Goal: Task Accomplishment & Management: Complete application form

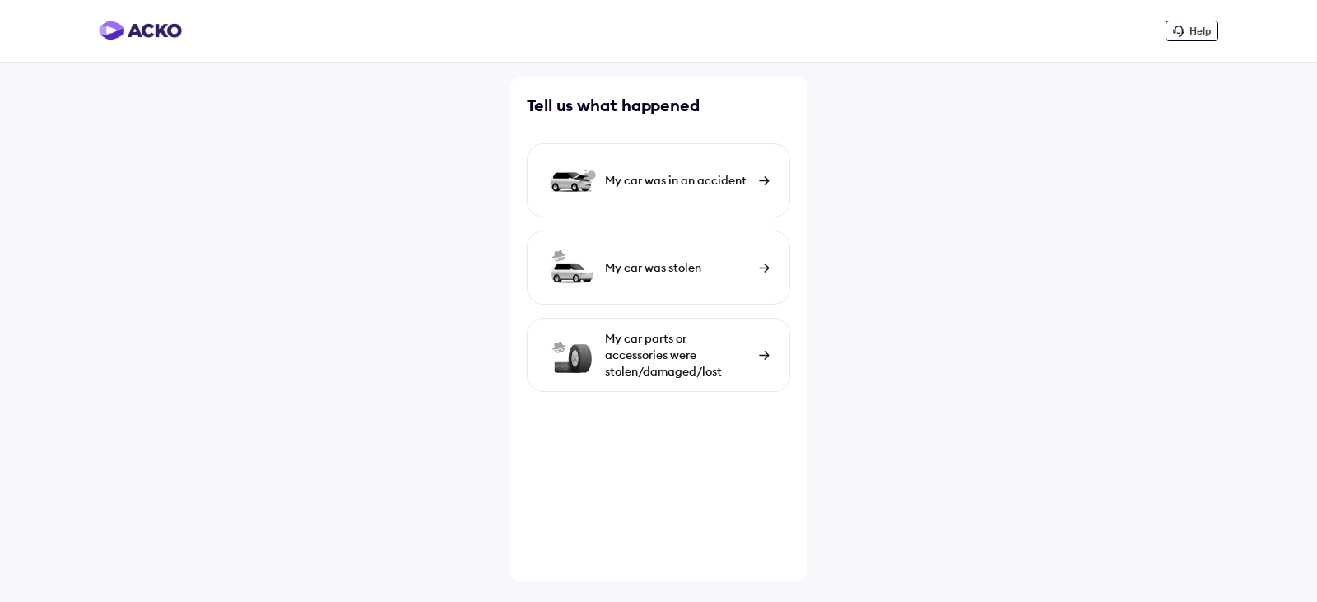
click at [728, 187] on div "My car was in an accident" at bounding box center [678, 180] width 146 height 16
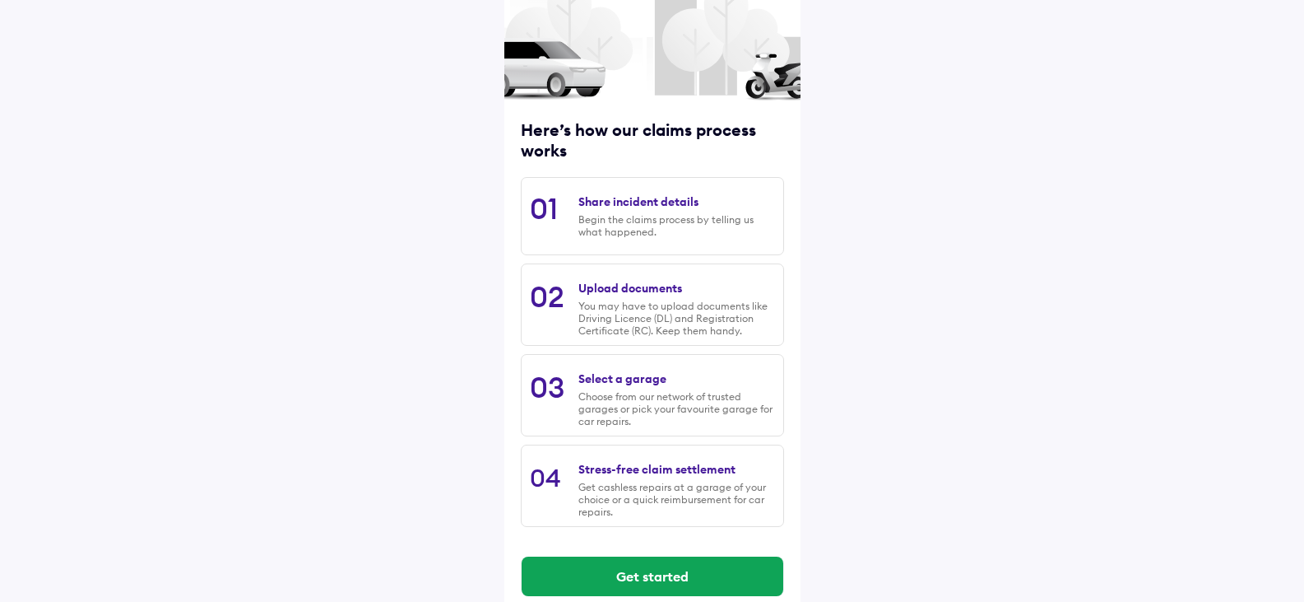
scroll to position [136, 0]
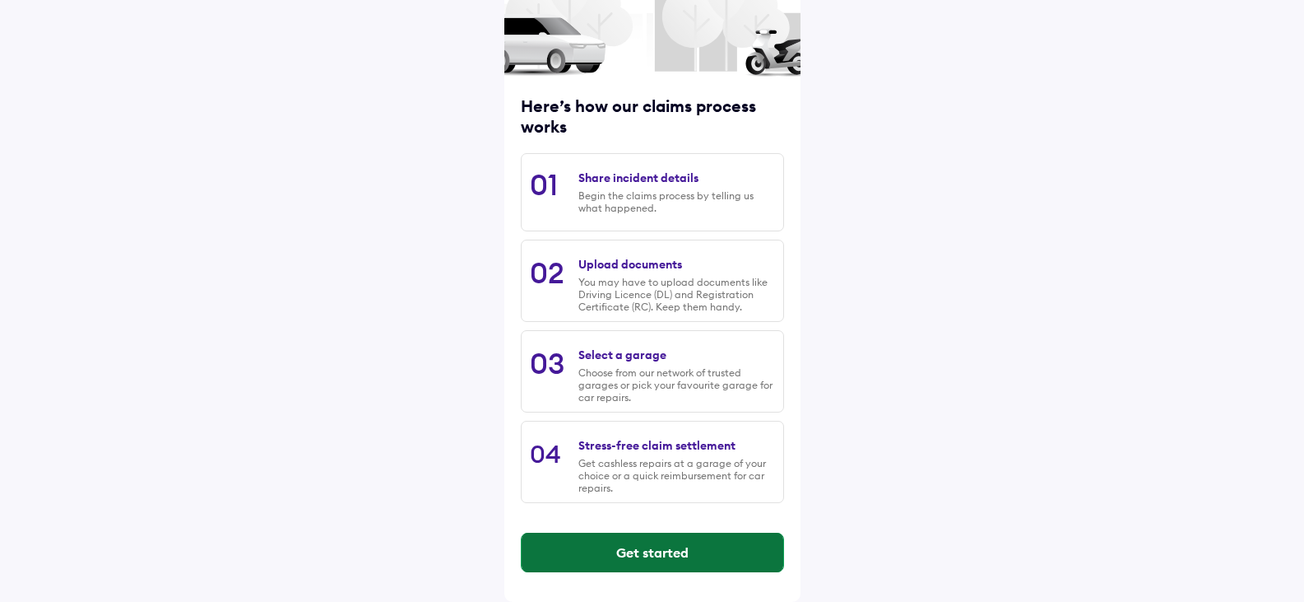
click at [644, 558] on button "Get started" at bounding box center [653, 552] width 262 height 40
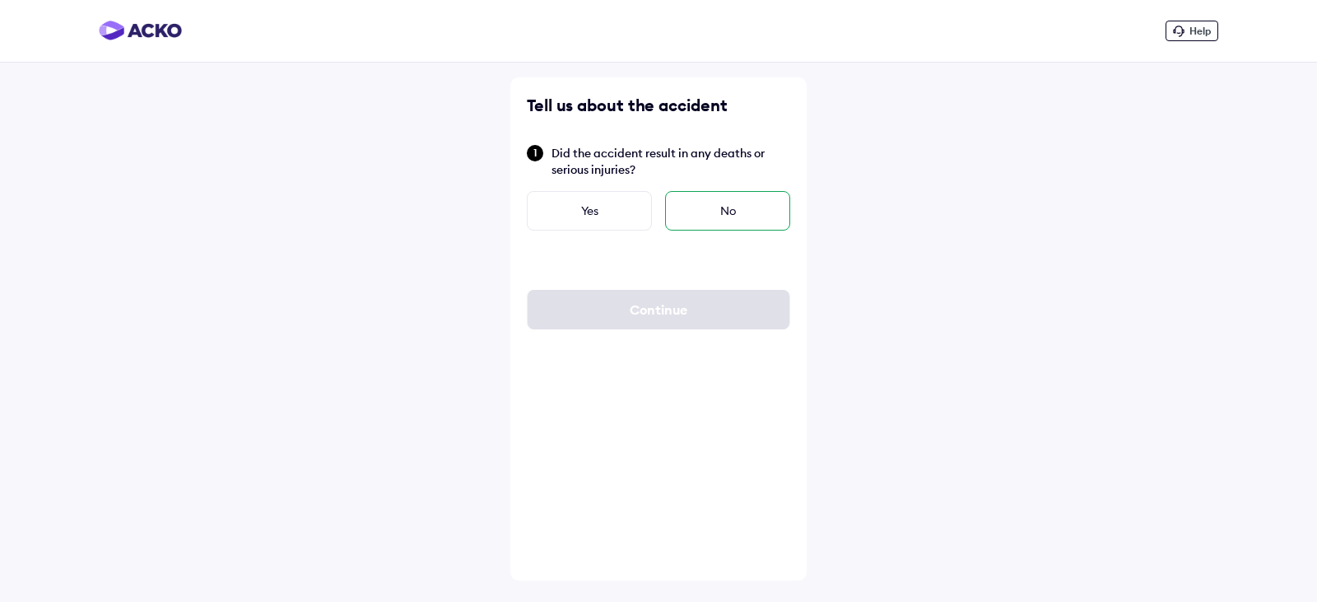
click at [714, 207] on div "No" at bounding box center [727, 211] width 125 height 40
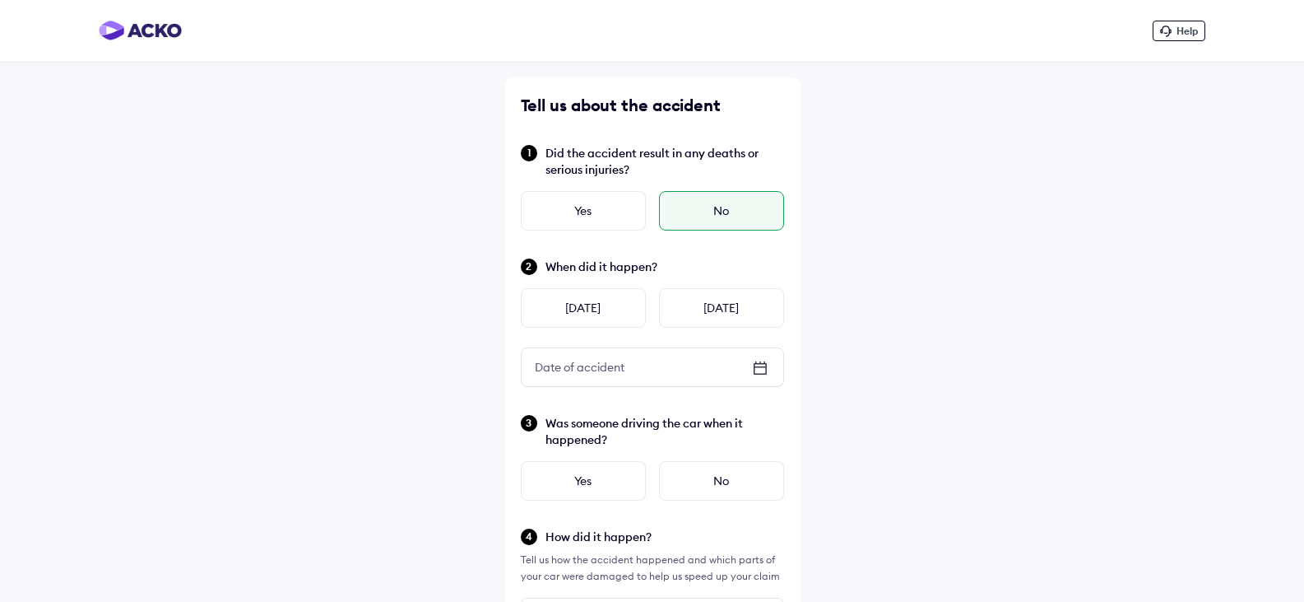
click at [586, 365] on div "Date of accident" at bounding box center [580, 367] width 116 height 30
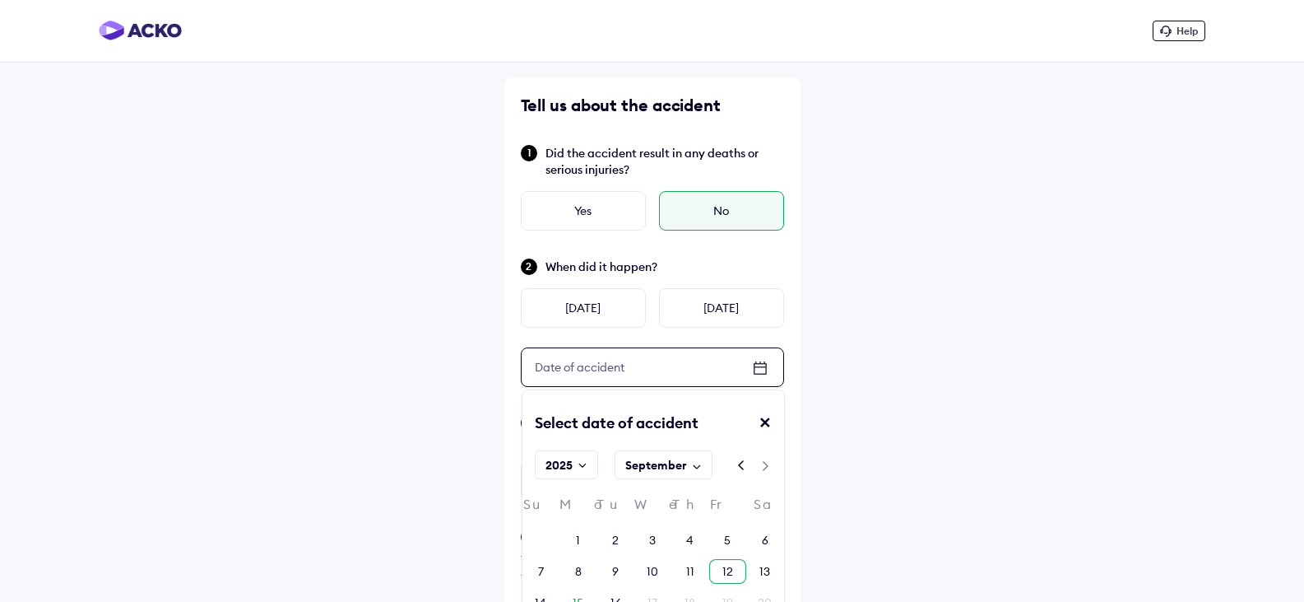
click at [735, 570] on div "12" at bounding box center [727, 571] width 37 height 25
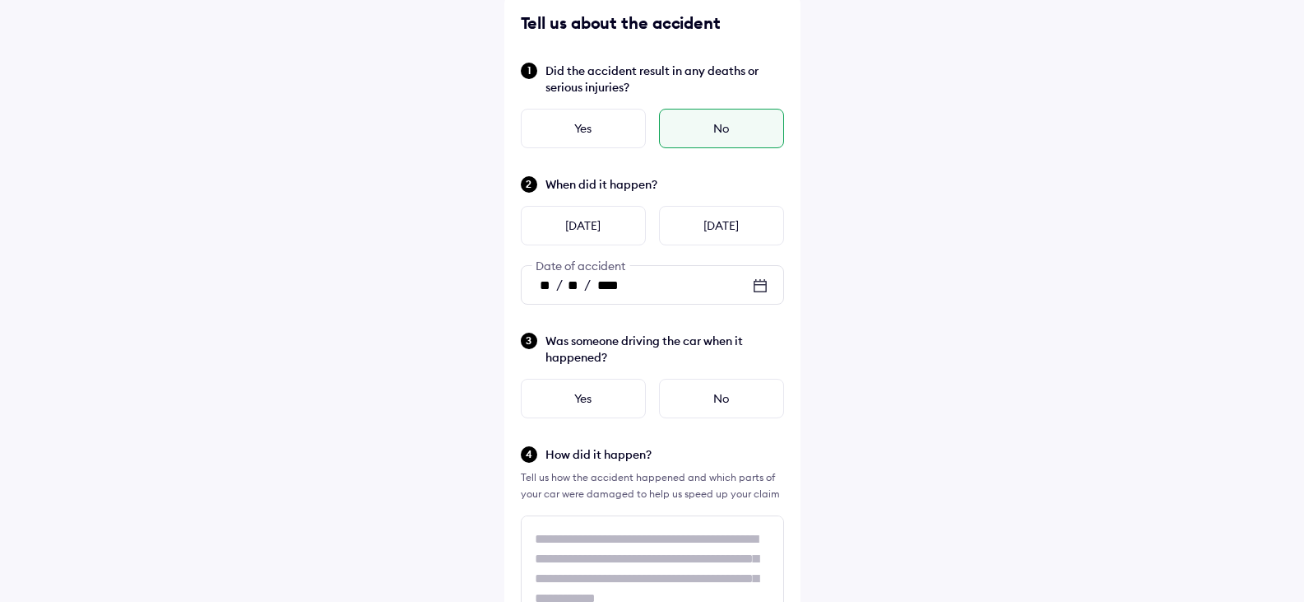
scroll to position [165, 0]
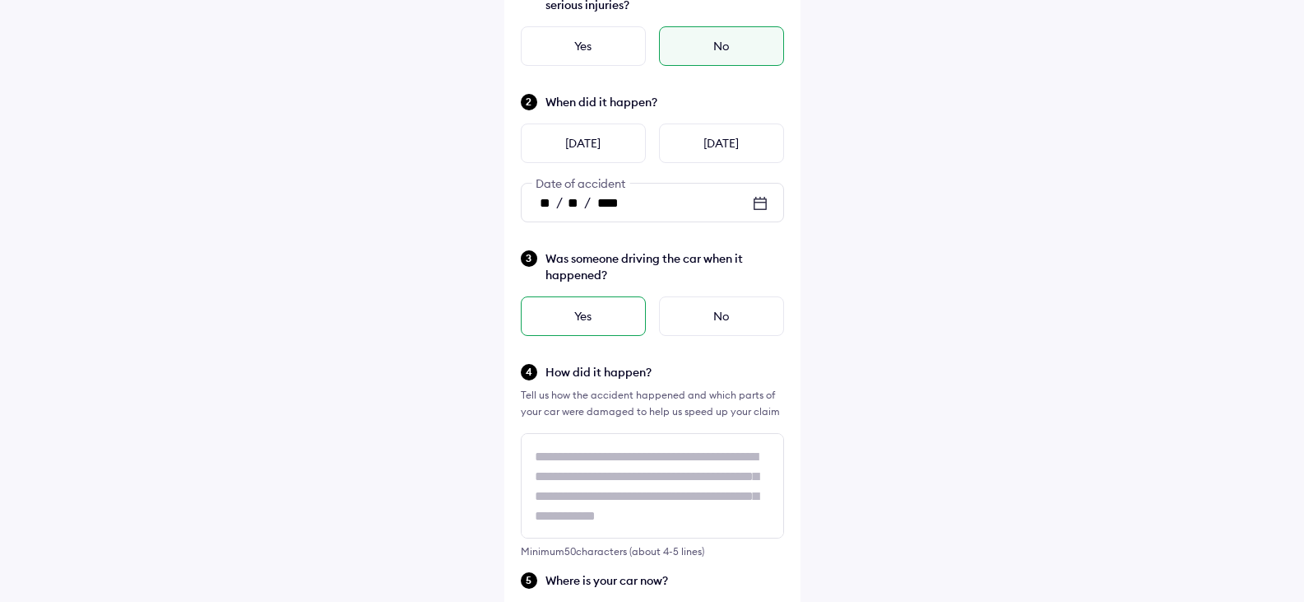
click at [587, 313] on div "Yes" at bounding box center [583, 316] width 125 height 40
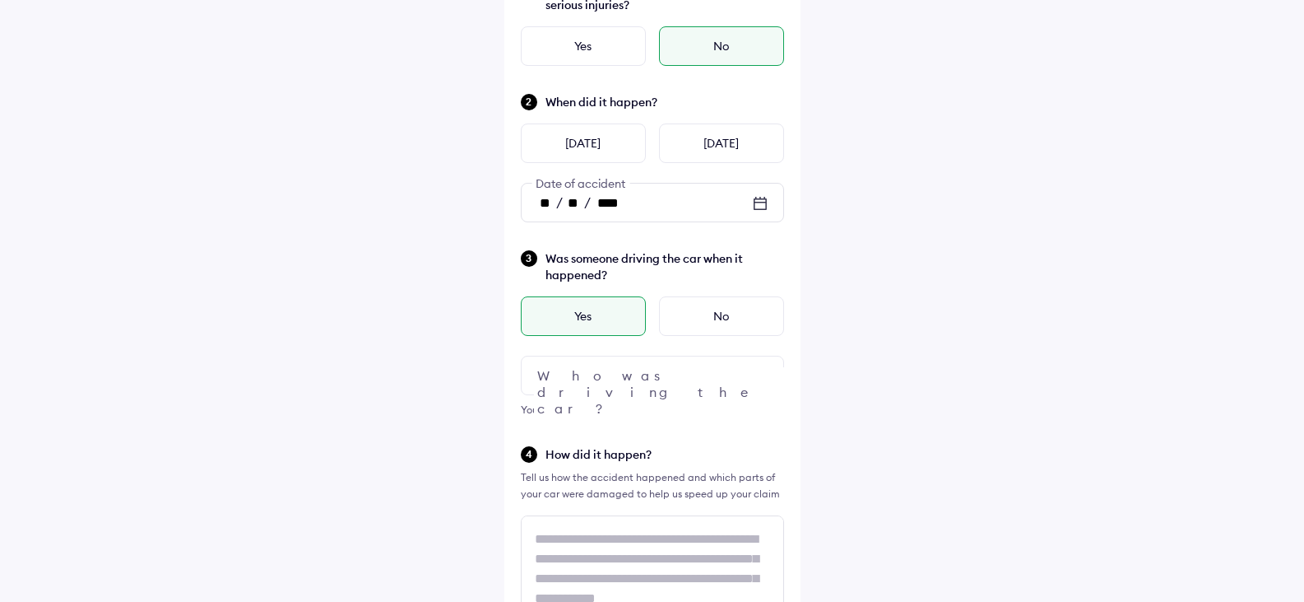
click at [594, 381] on div at bounding box center [652, 376] width 263 height 40
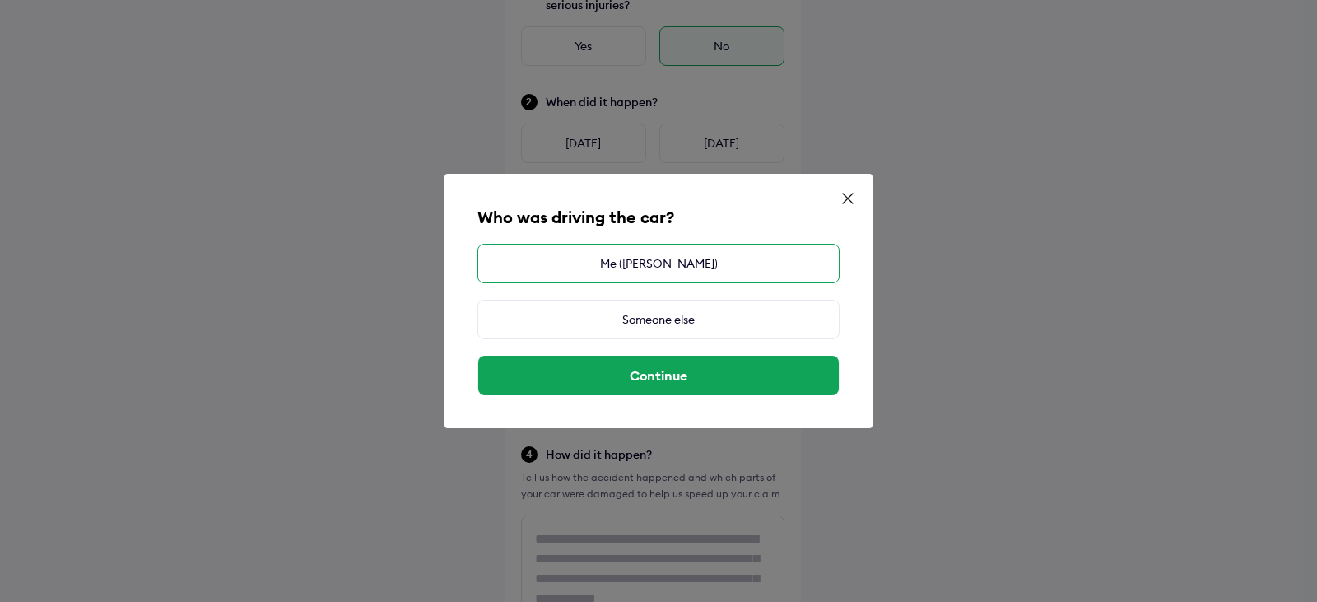
click at [660, 257] on div "Me ([PERSON_NAME])" at bounding box center [658, 264] width 362 height 40
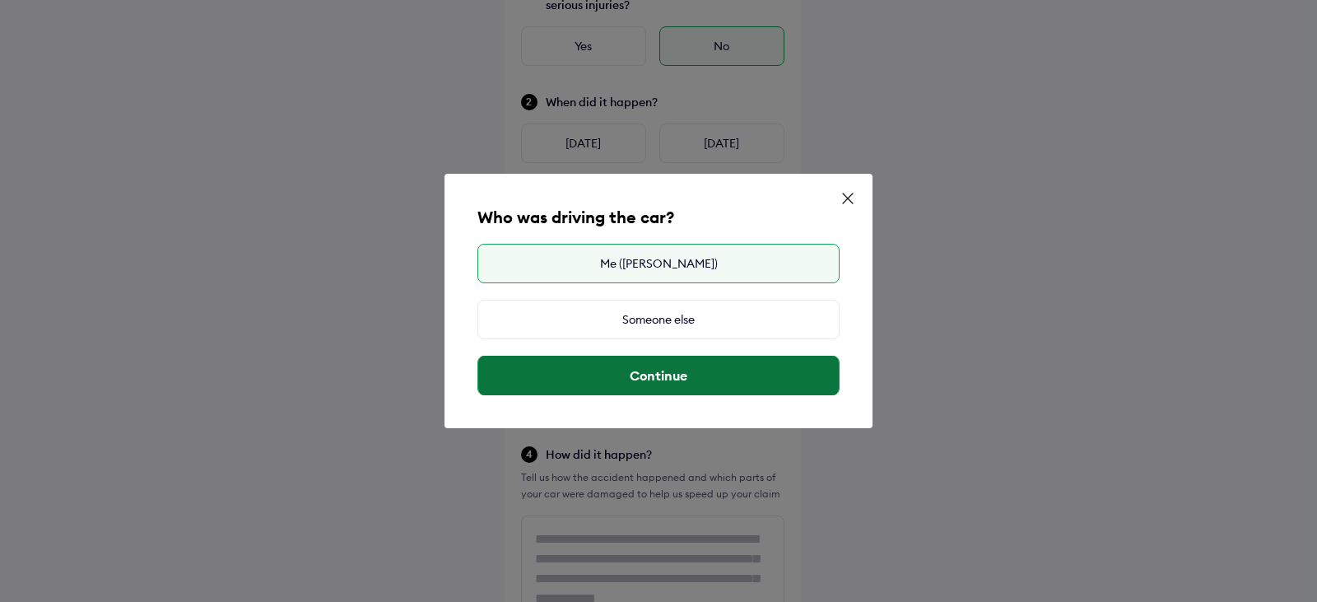
click at [658, 374] on button "Continue" at bounding box center [658, 376] width 360 height 40
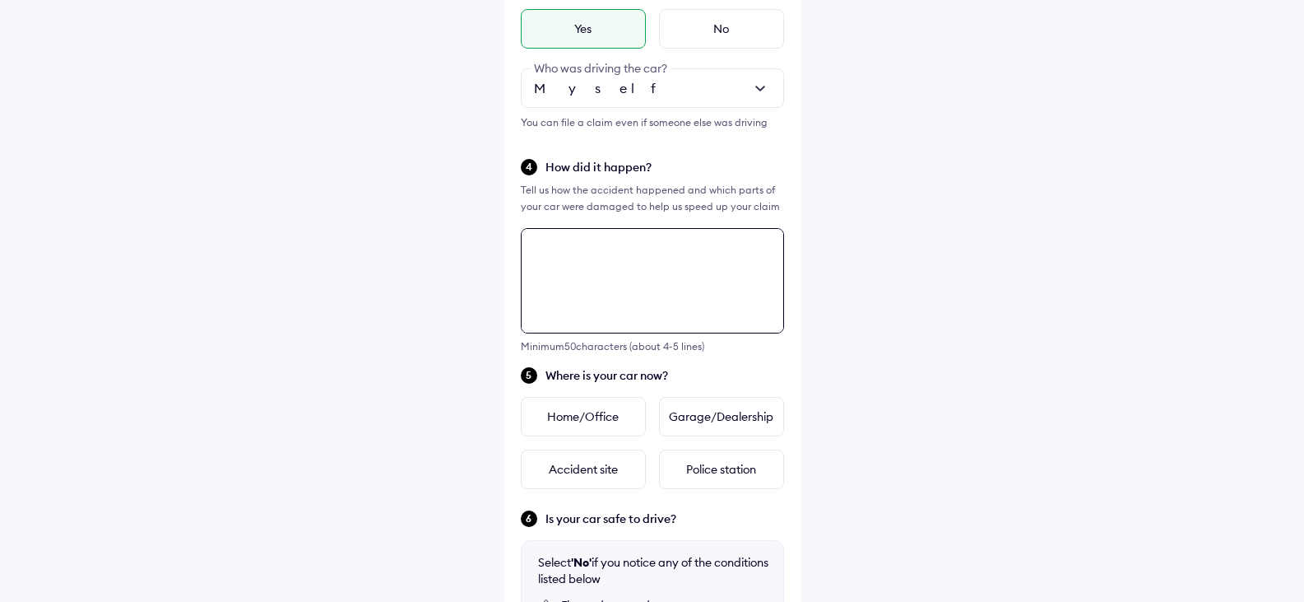
click at [658, 333] on textarea at bounding box center [652, 280] width 263 height 105
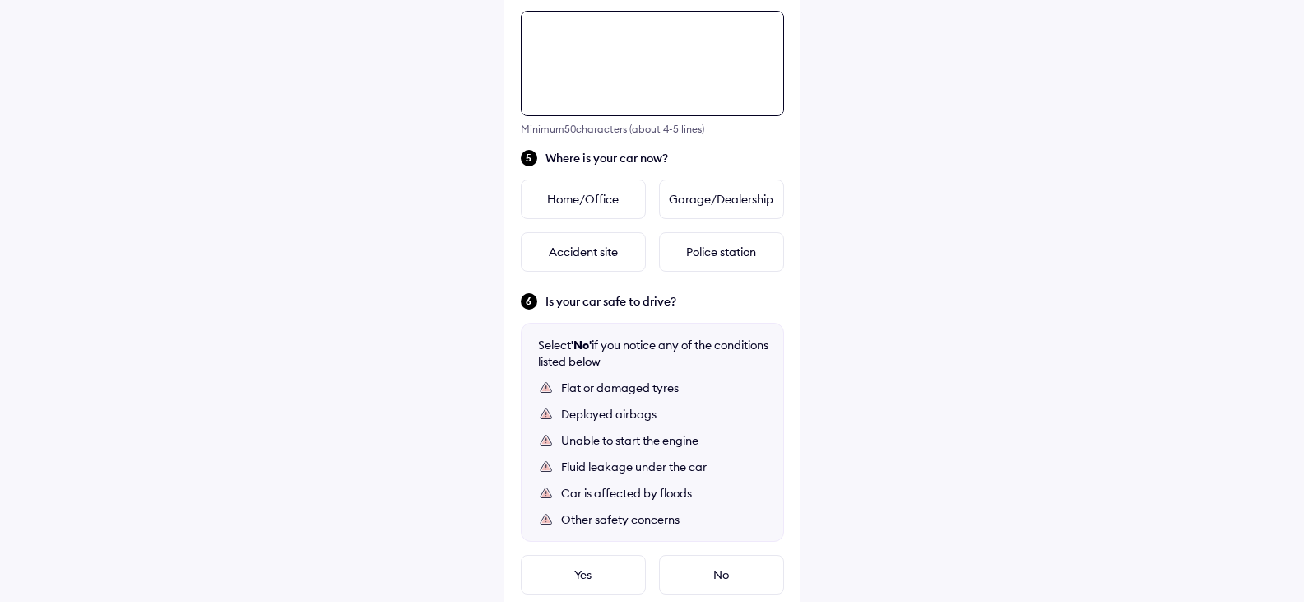
scroll to position [680, 0]
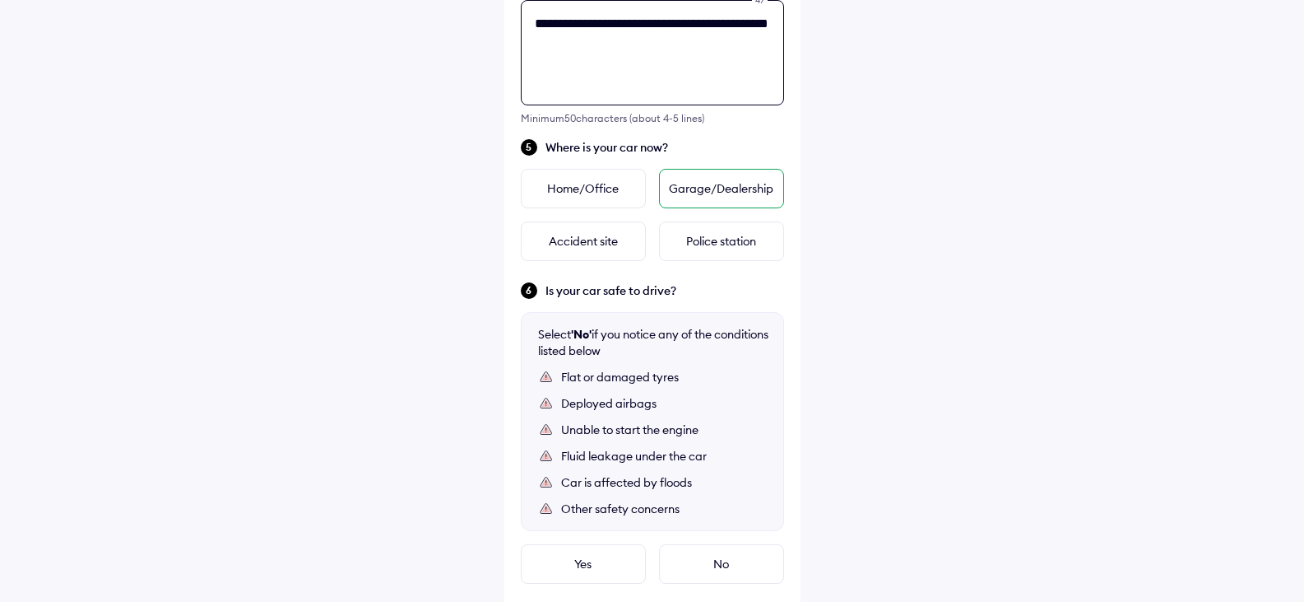
type textarea "**********"
click at [701, 189] on div "Garage/Dealership" at bounding box center [721, 189] width 125 height 40
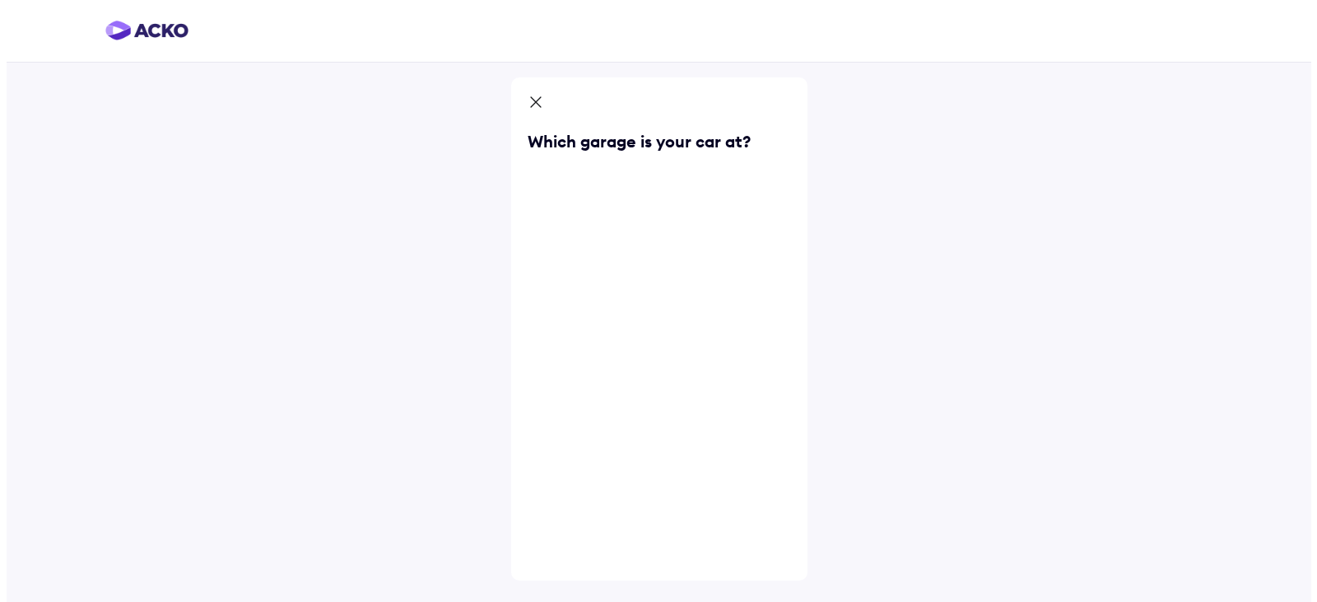
scroll to position [0, 0]
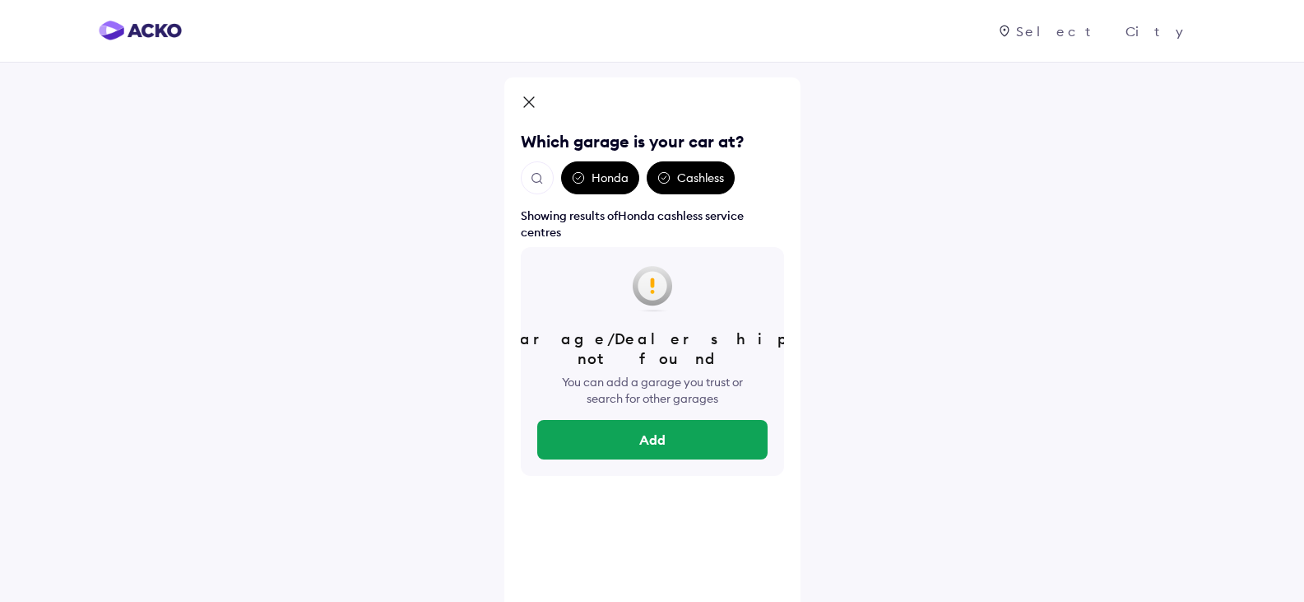
click at [607, 176] on div "Honda" at bounding box center [600, 177] width 78 height 33
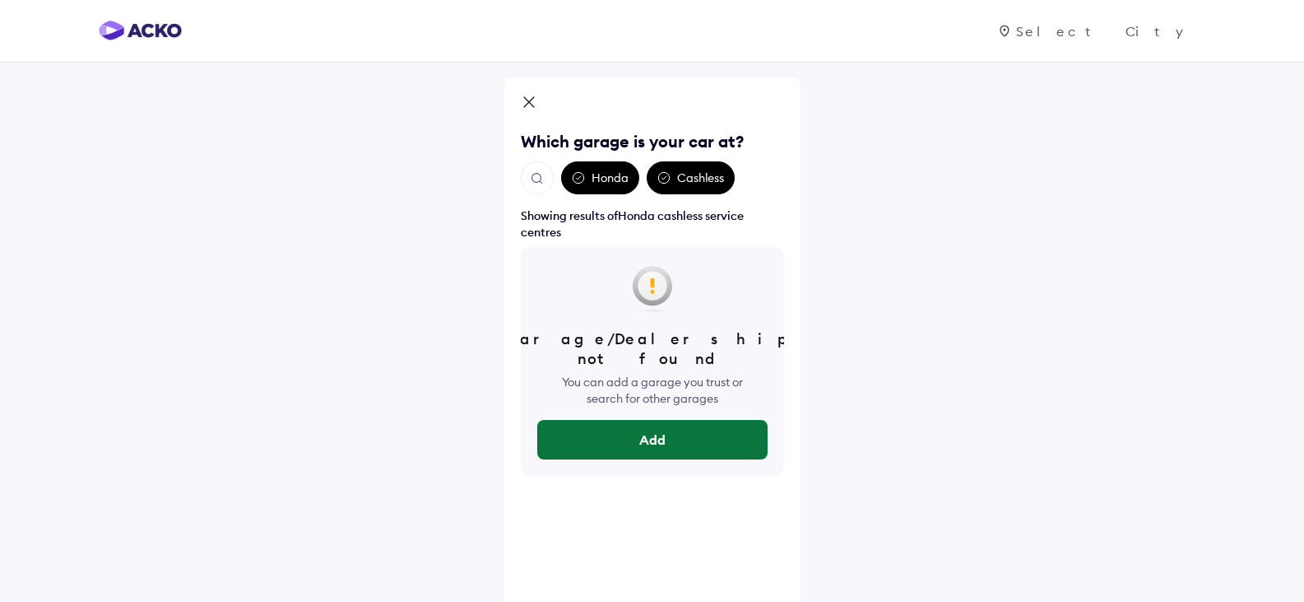
click at [658, 420] on button "Add" at bounding box center [652, 440] width 230 height 40
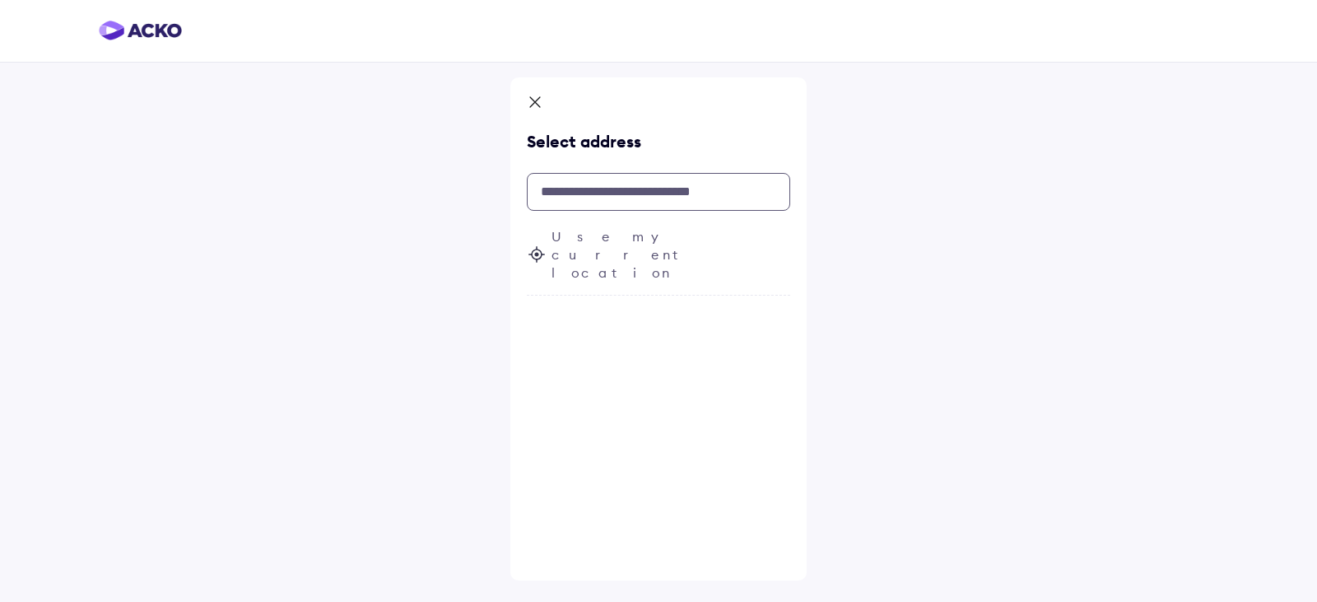
click at [575, 186] on input "text" at bounding box center [658, 192] width 263 height 38
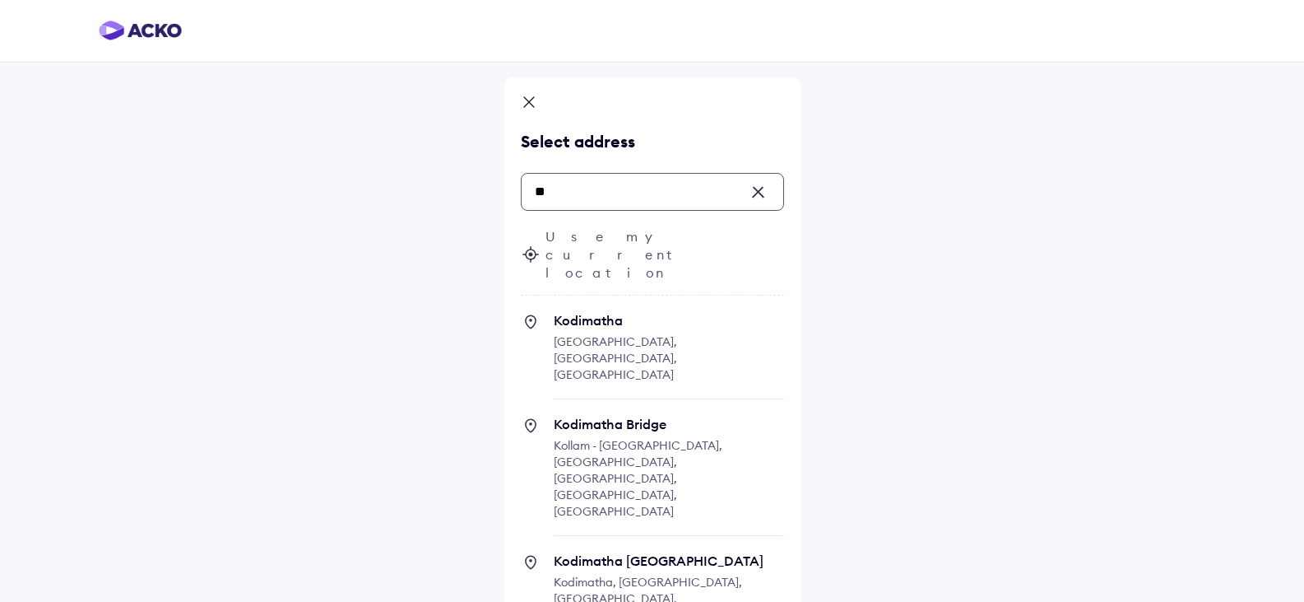
type input "*"
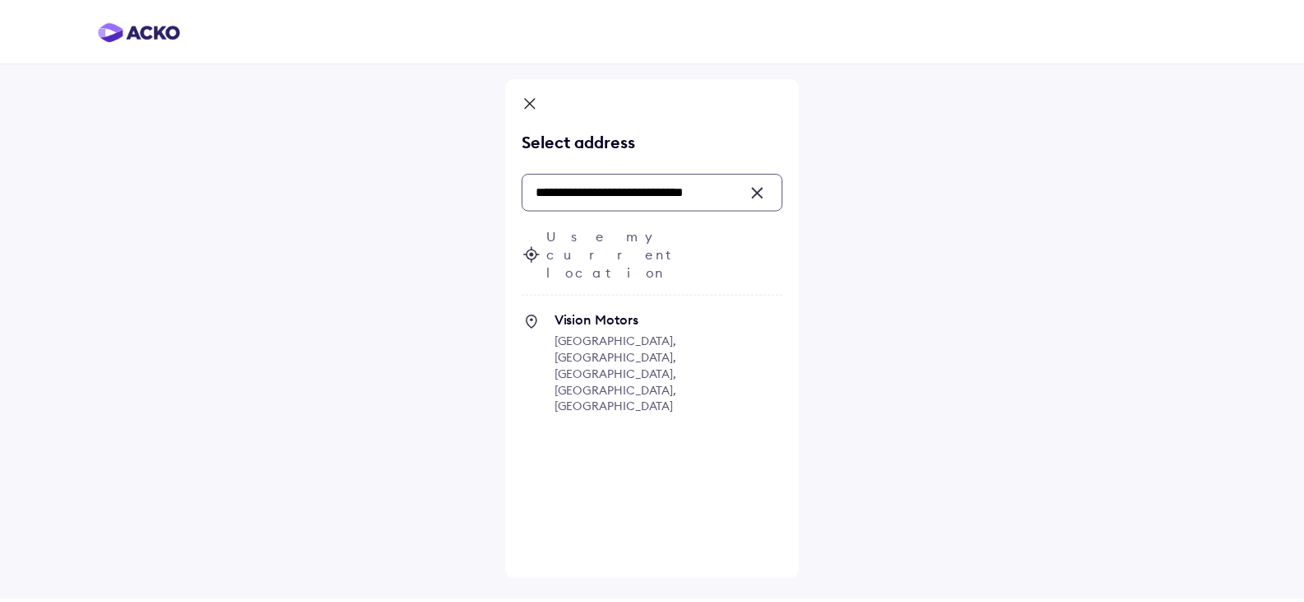
scroll to position [0, 18]
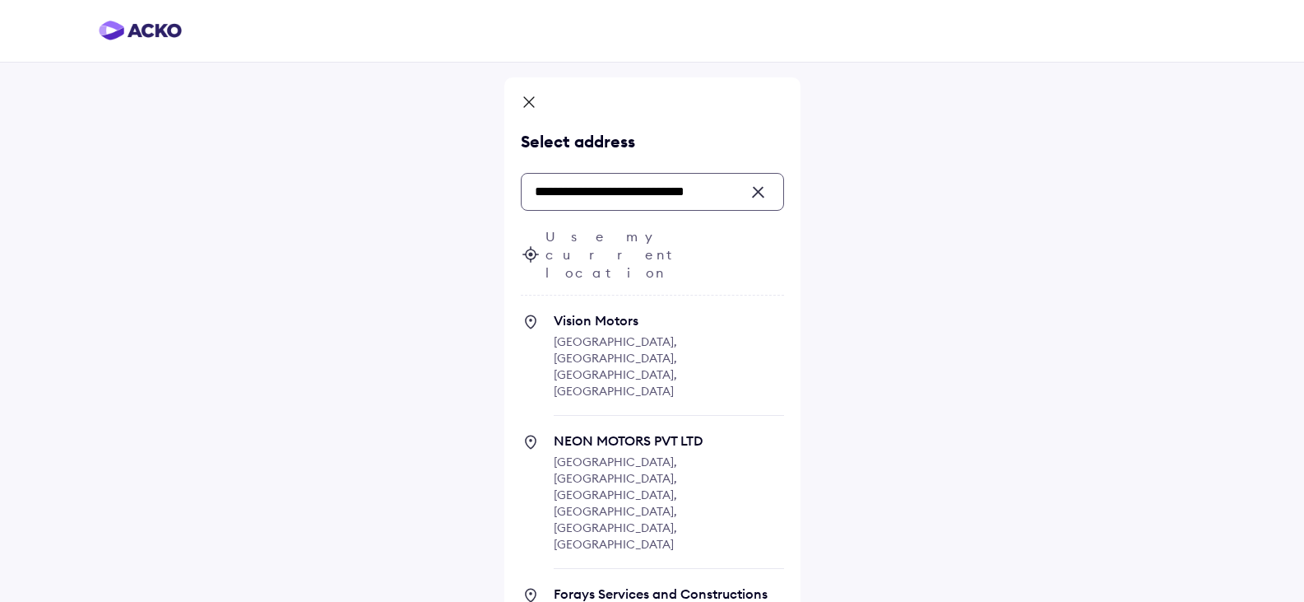
type input "**********"
drag, startPoint x: 737, startPoint y: 195, endPoint x: 532, endPoint y: 179, distance: 205.5
click at [532, 179] on input "**********" at bounding box center [652, 192] width 263 height 38
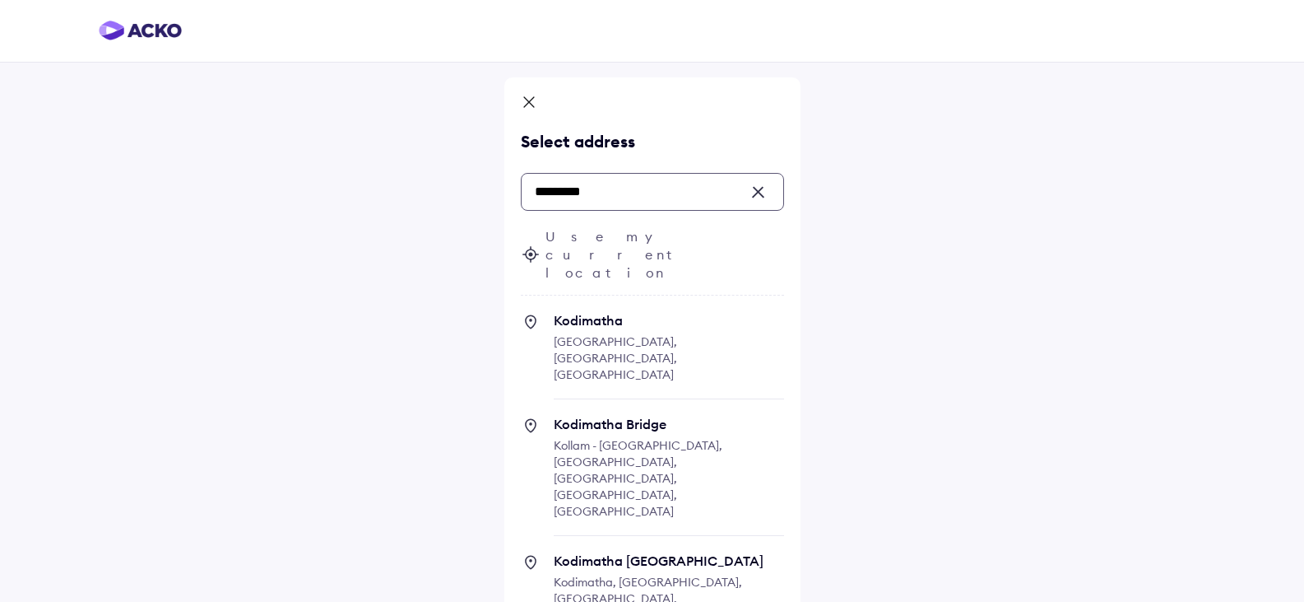
click at [602, 312] on span "[PERSON_NAME], [GEOGRAPHIC_DATA], [GEOGRAPHIC_DATA]" at bounding box center [669, 355] width 230 height 87
type input "*********"
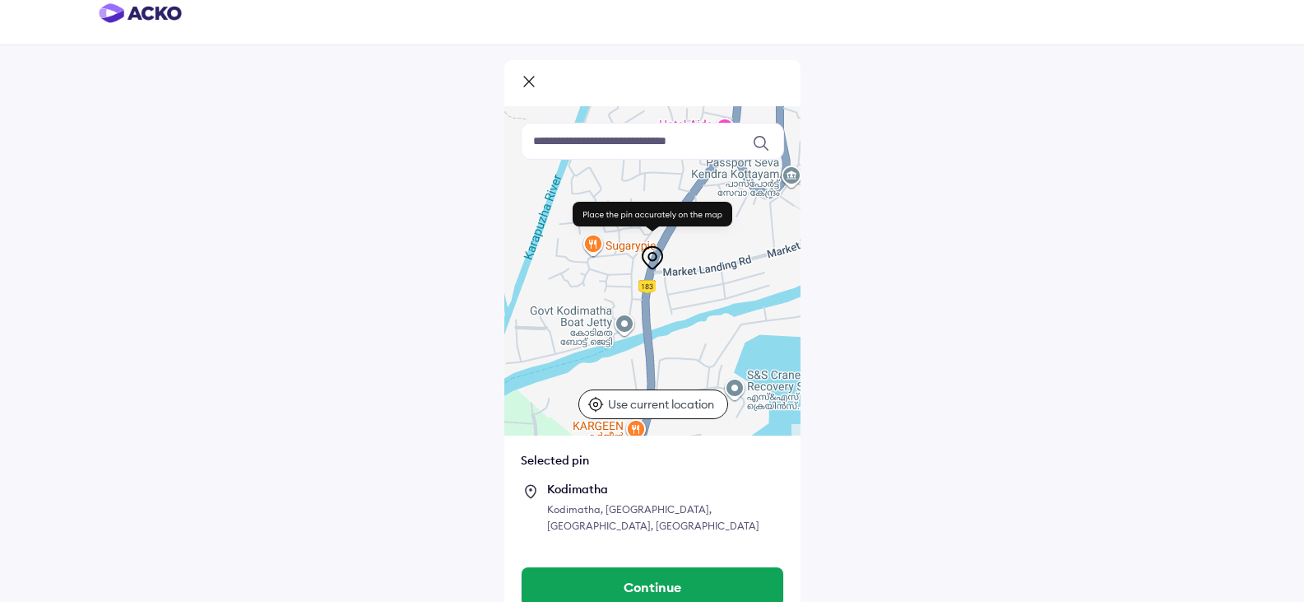
scroll to position [22, 0]
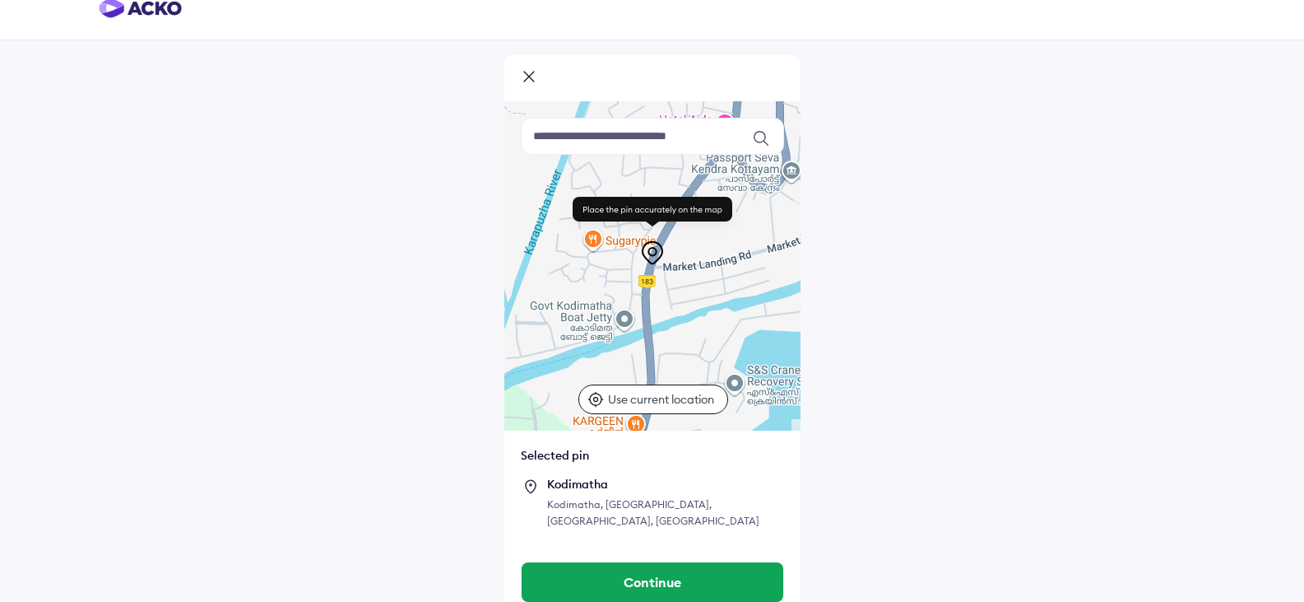
click at [579, 144] on input at bounding box center [652, 136] width 263 height 37
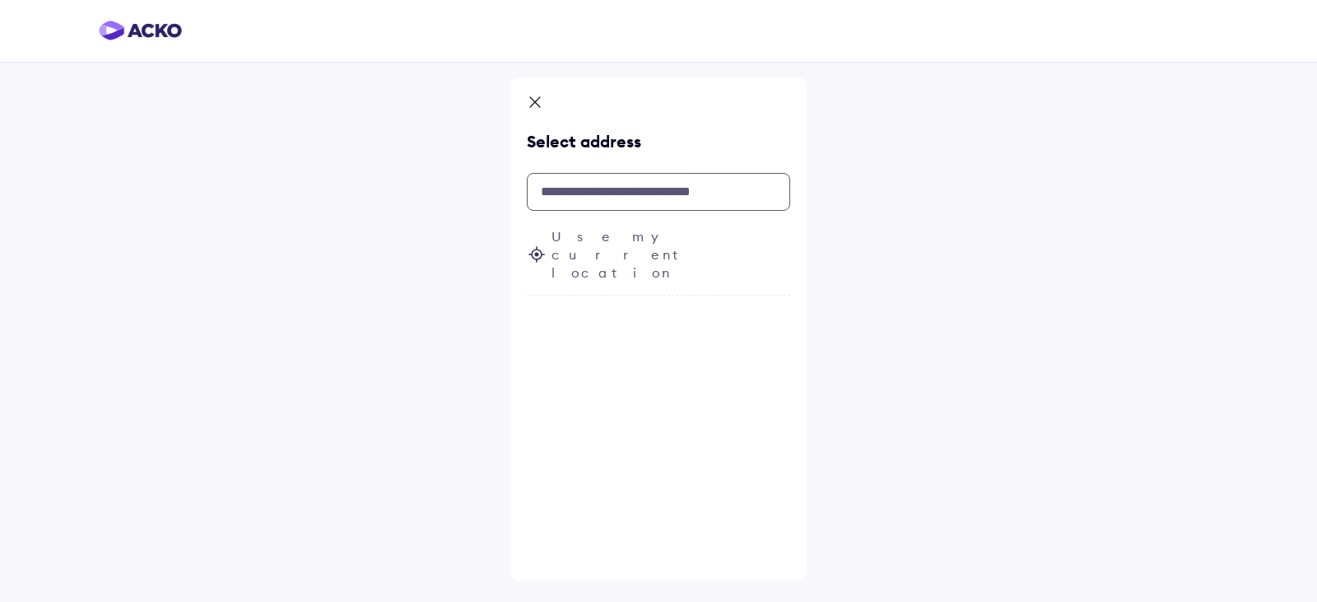
click at [560, 195] on input "text" at bounding box center [658, 192] width 263 height 38
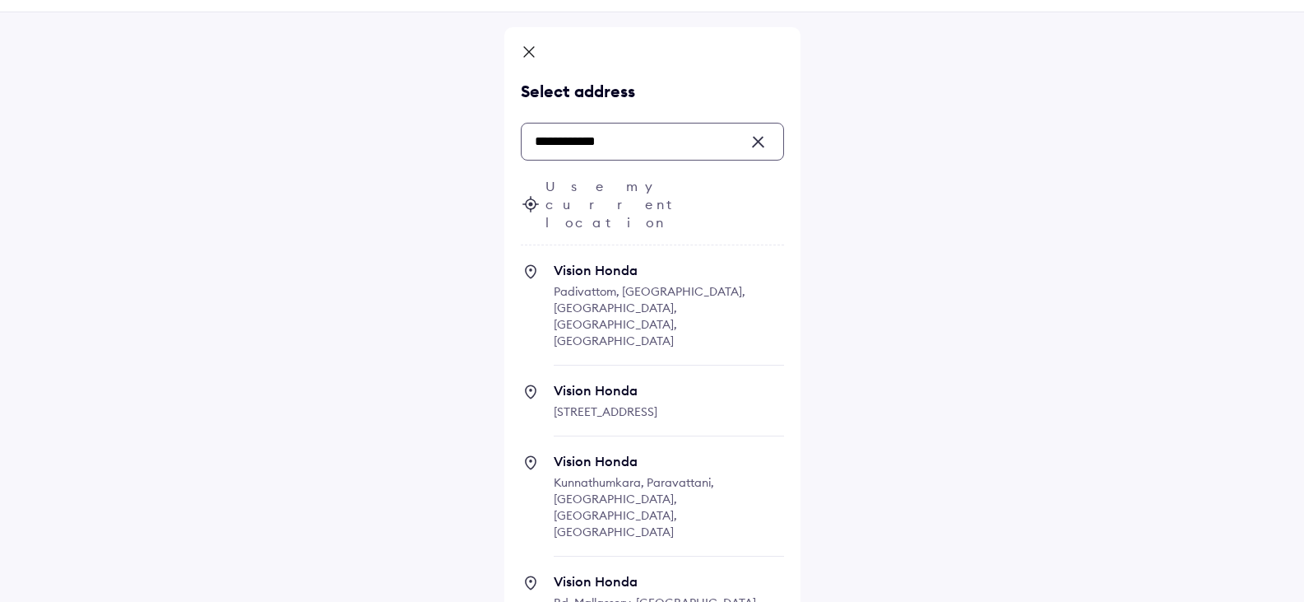
scroll to position [78, 0]
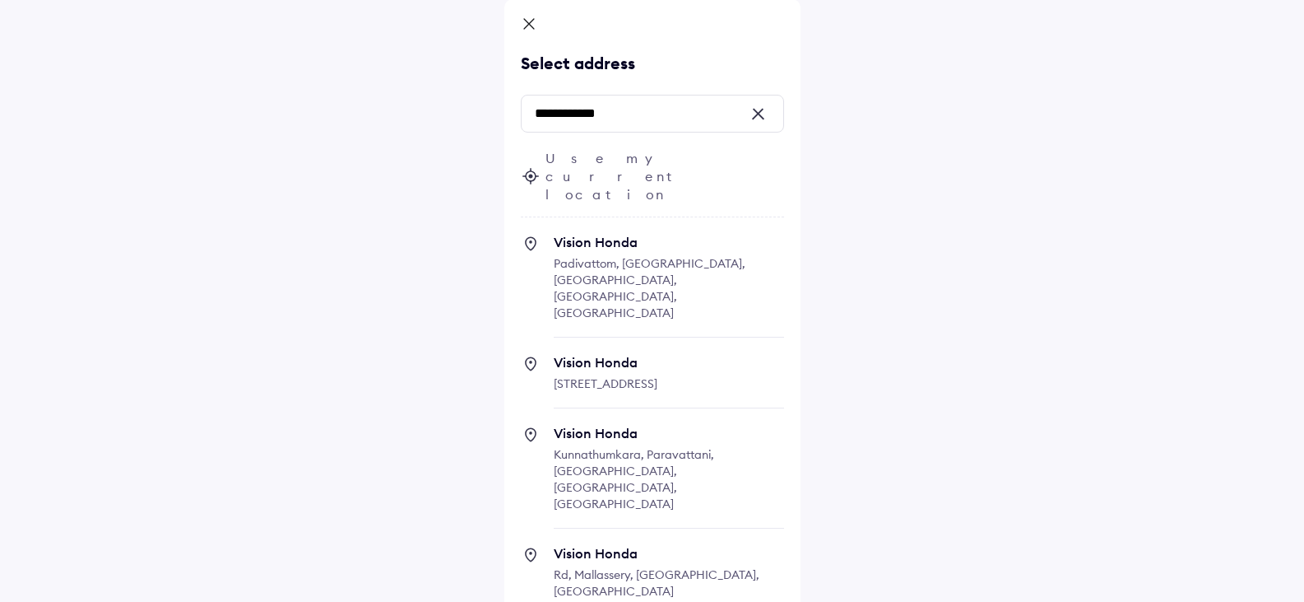
click at [585, 164] on span "Use my current location" at bounding box center [665, 176] width 239 height 54
click at [537, 166] on icon at bounding box center [531, 176] width 20 height 20
click at [669, 120] on input "**********" at bounding box center [652, 114] width 263 height 38
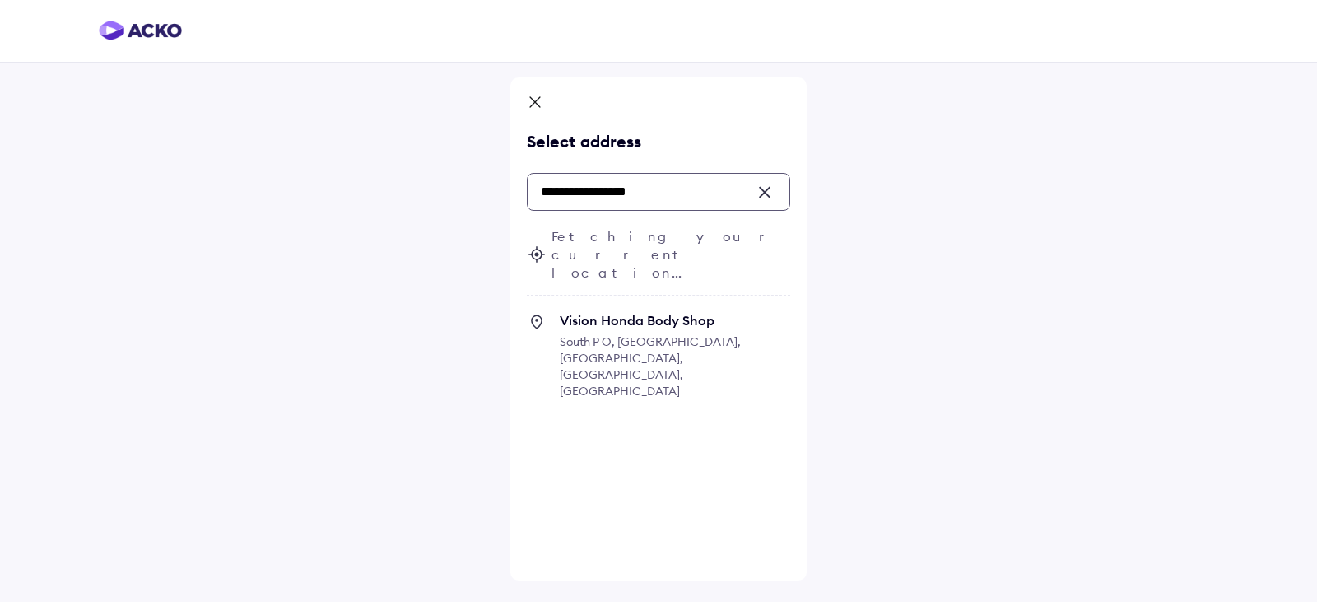
click at [655, 334] on span "South P O, [GEOGRAPHIC_DATA], [GEOGRAPHIC_DATA], [GEOGRAPHIC_DATA], [GEOGRAPHIC…" at bounding box center [650, 366] width 181 height 64
type input "**********"
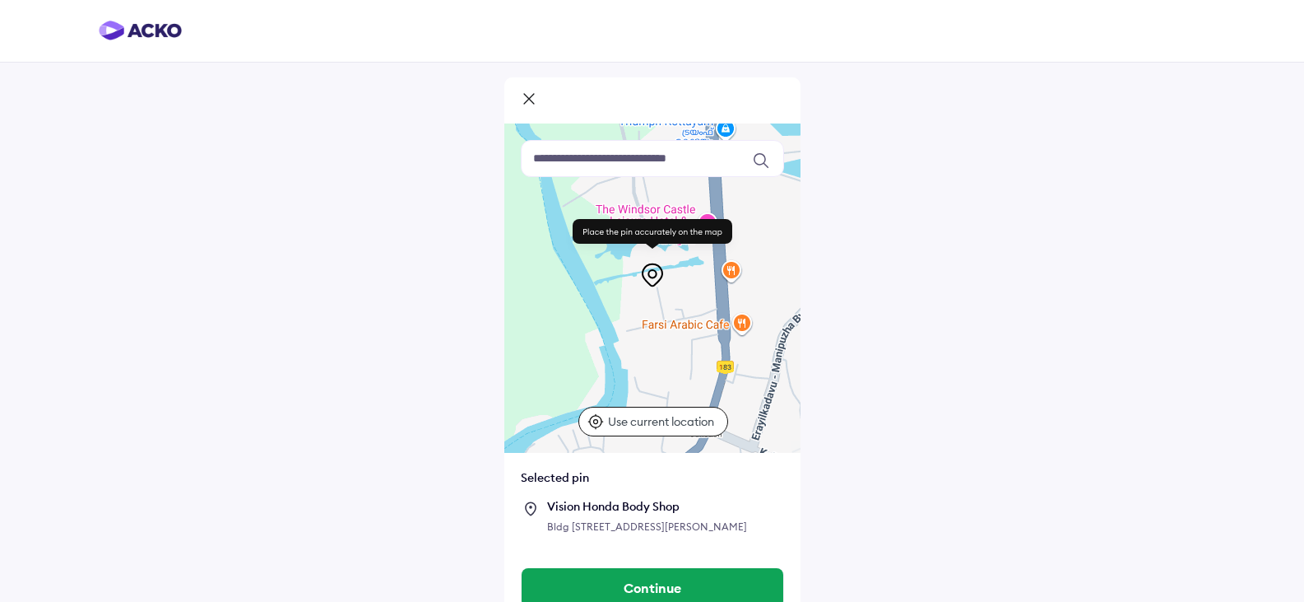
scroll to position [55, 0]
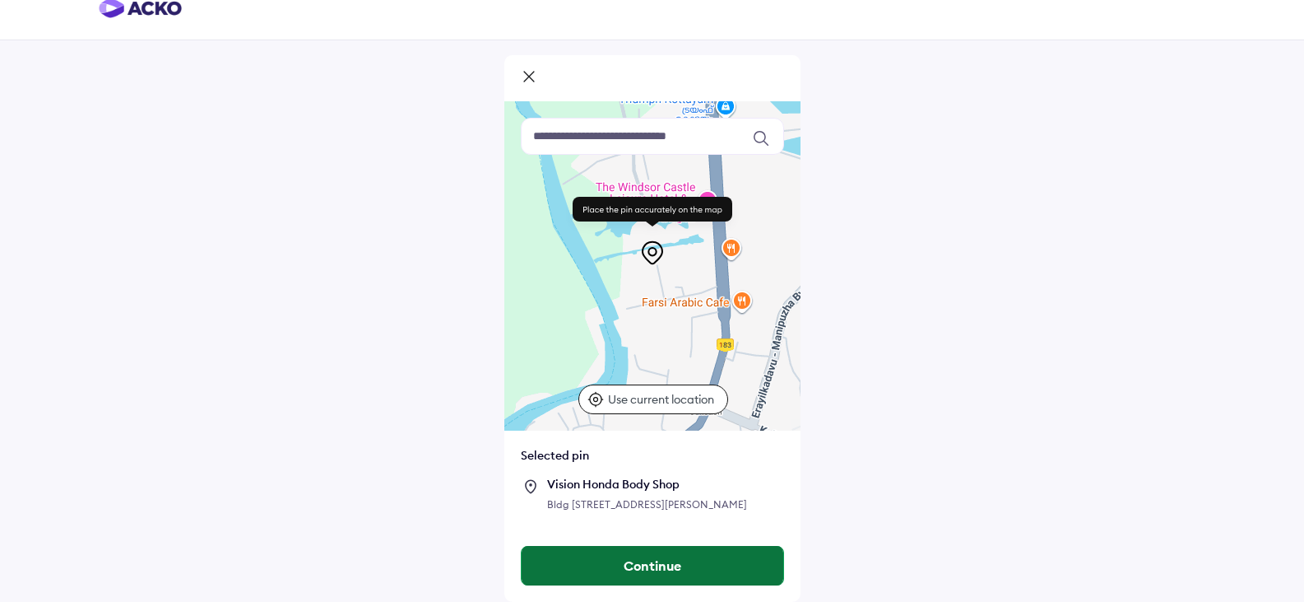
click at [648, 564] on button "Continue" at bounding box center [653, 566] width 262 height 40
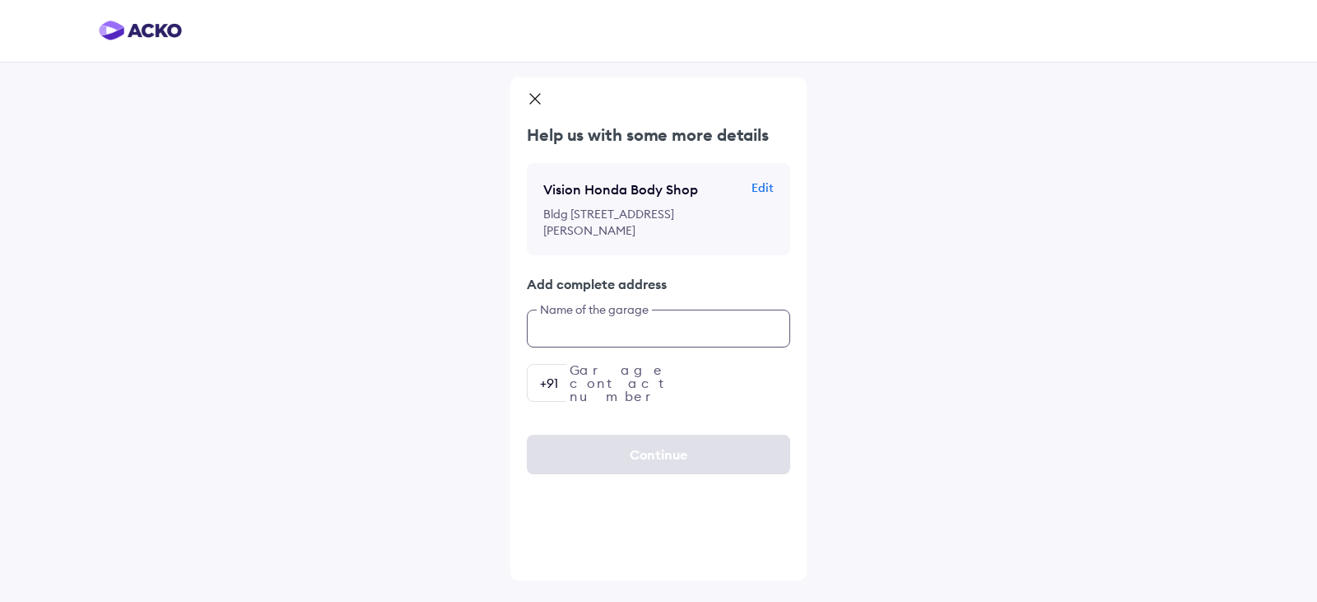
click at [628, 347] on input "text" at bounding box center [658, 328] width 263 height 38
type input "**********"
click at [613, 402] on input "number" at bounding box center [658, 383] width 263 height 38
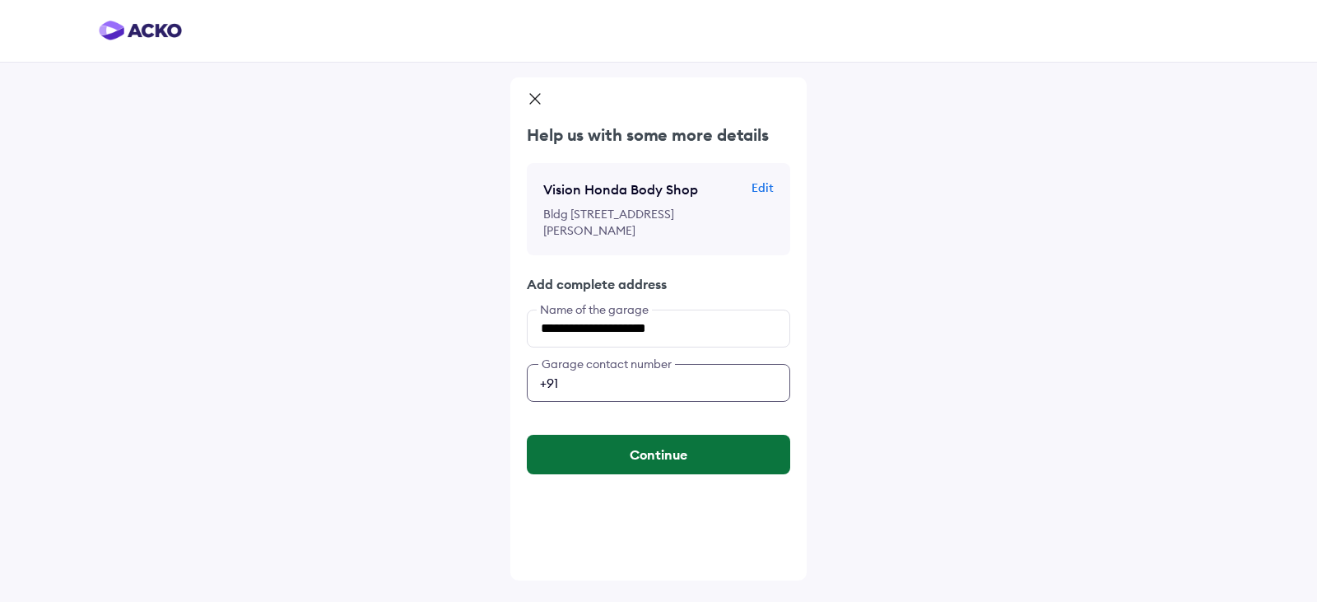
type input "**********"
click at [672, 472] on button "Continue" at bounding box center [658, 455] width 263 height 40
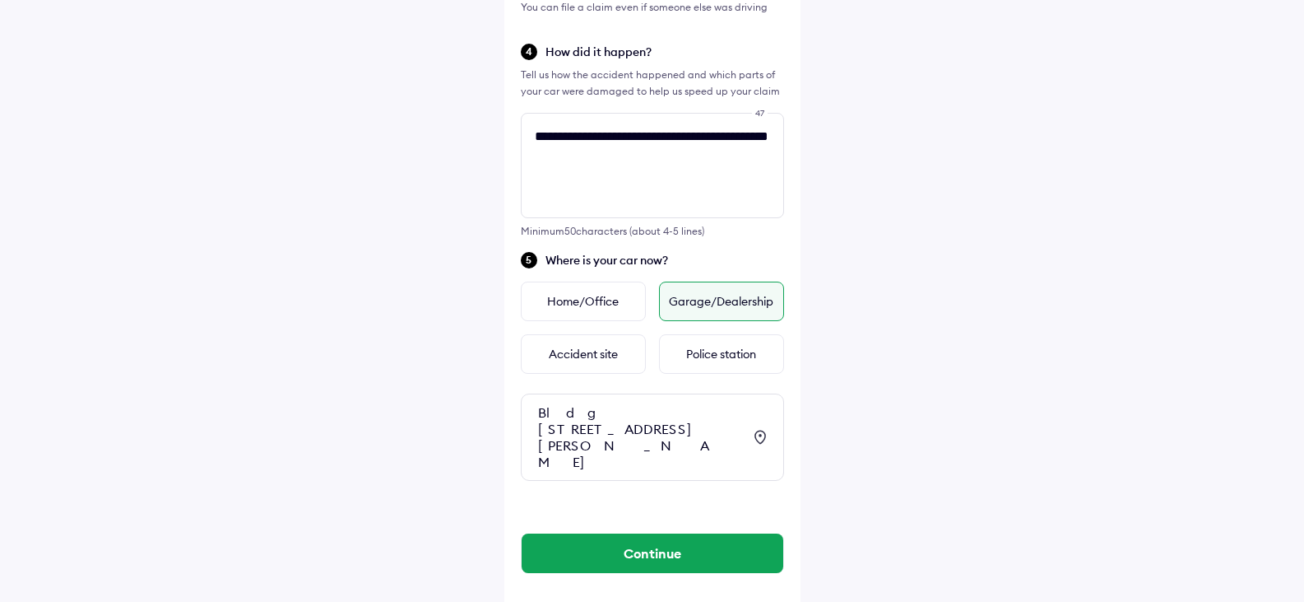
scroll to position [588, 0]
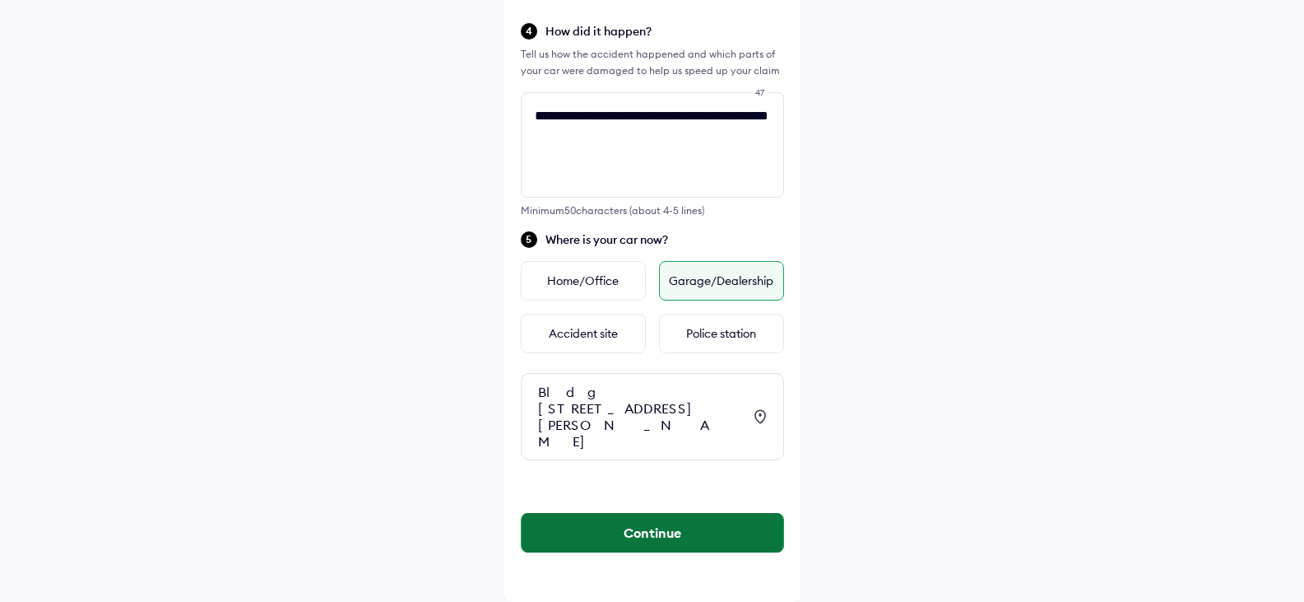
click at [676, 546] on button "Continue" at bounding box center [653, 533] width 262 height 40
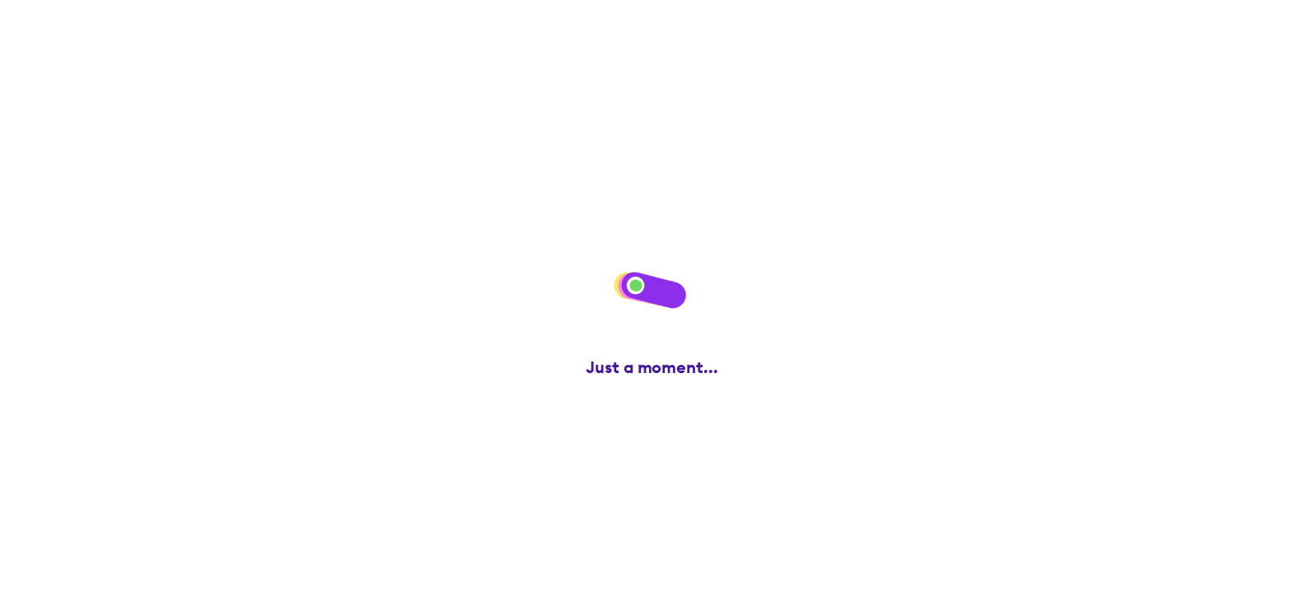
scroll to position [0, 0]
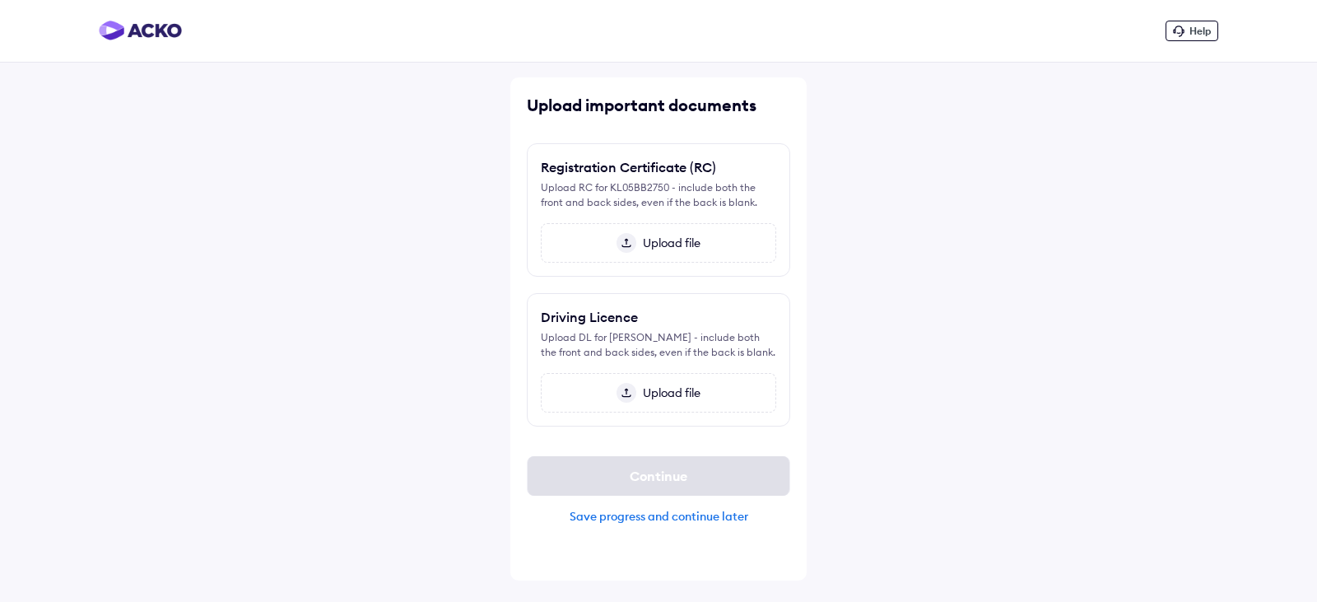
click at [649, 244] on span "Upload file" at bounding box center [668, 242] width 64 height 15
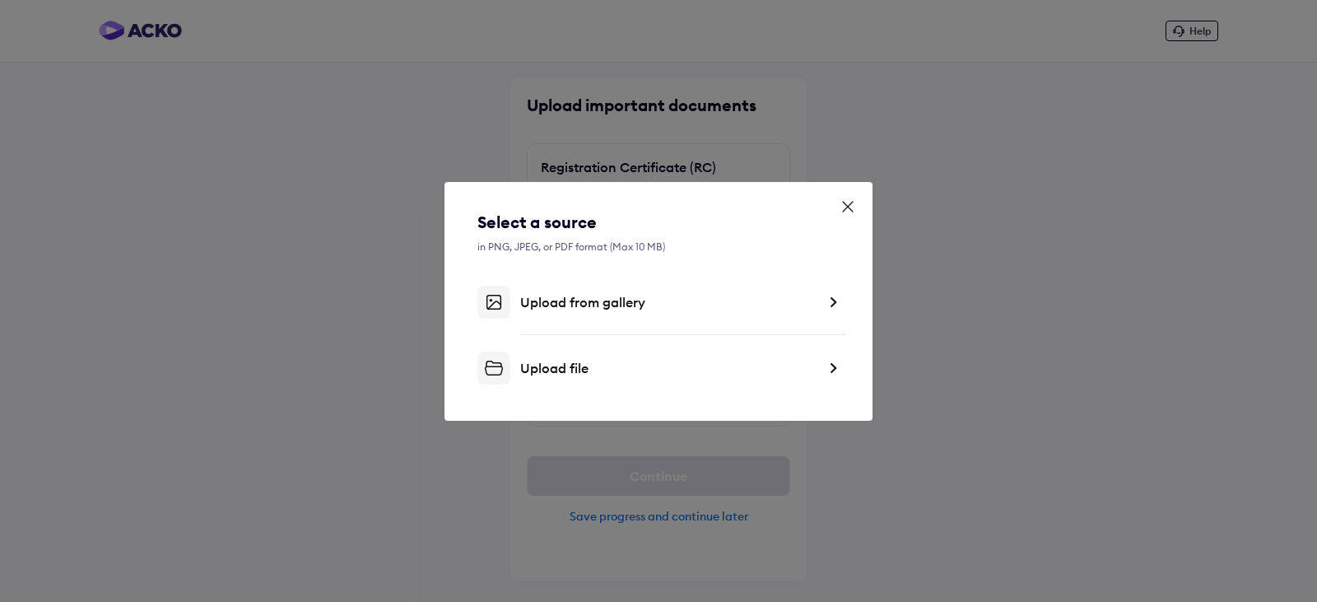
click at [569, 307] on div "Upload from gallery" at bounding box center [668, 302] width 296 height 16
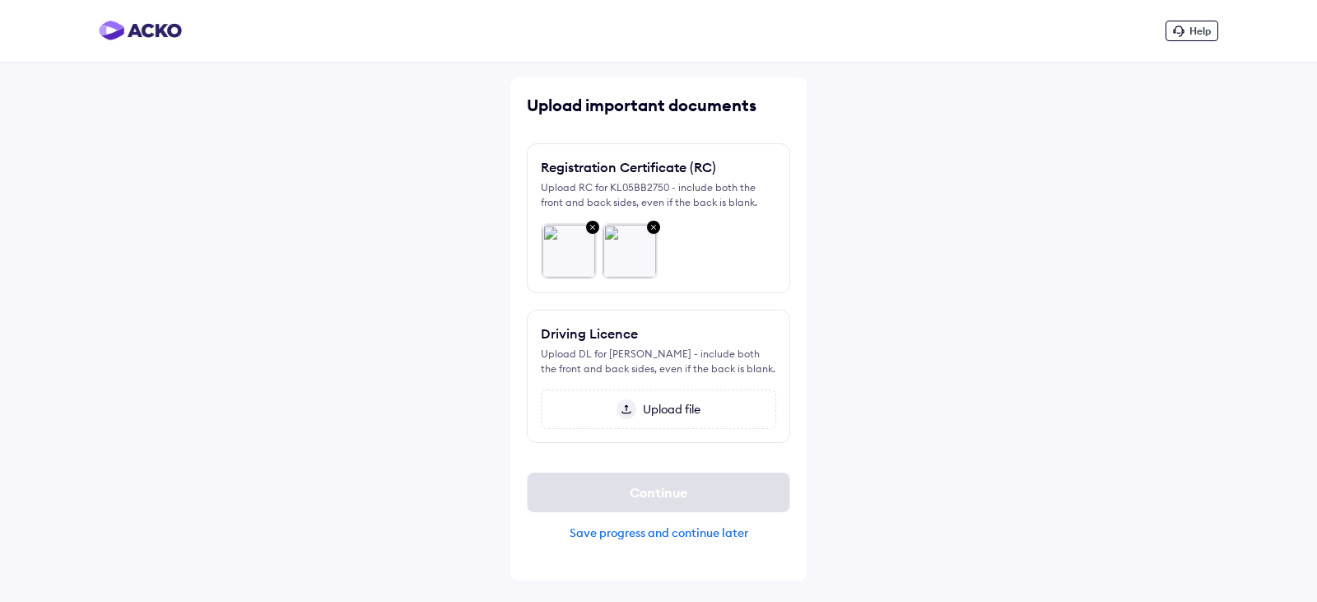
click at [680, 407] on span "Upload file" at bounding box center [668, 409] width 64 height 15
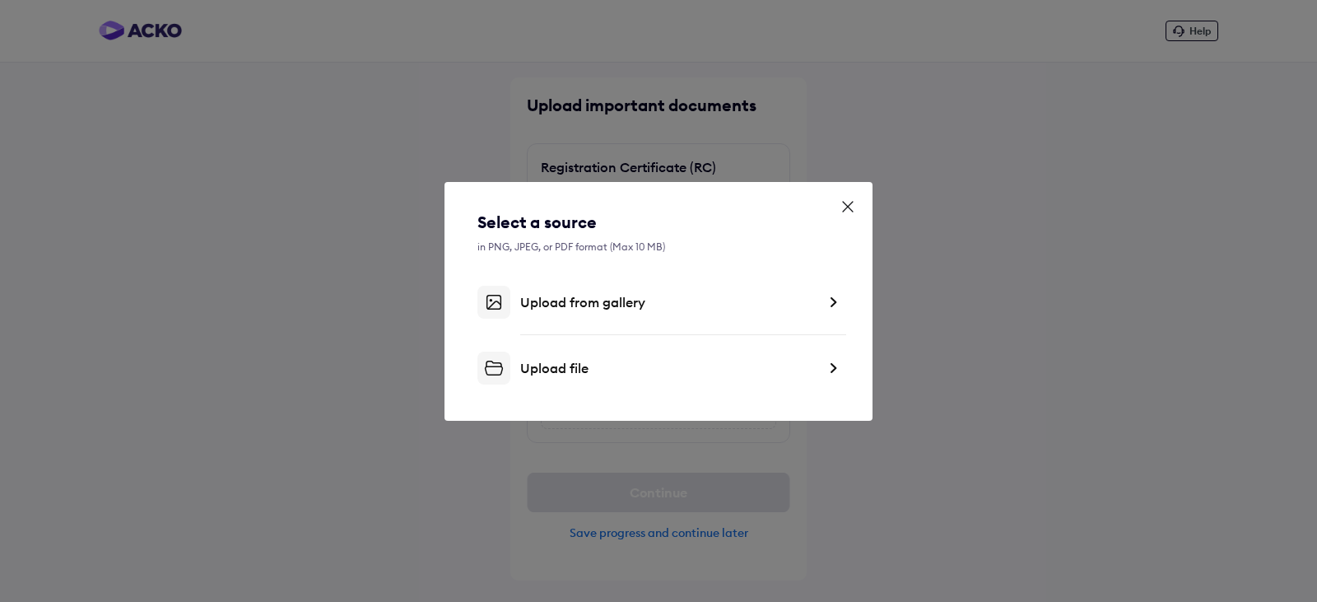
click at [576, 305] on div "Upload from gallery" at bounding box center [668, 302] width 296 height 16
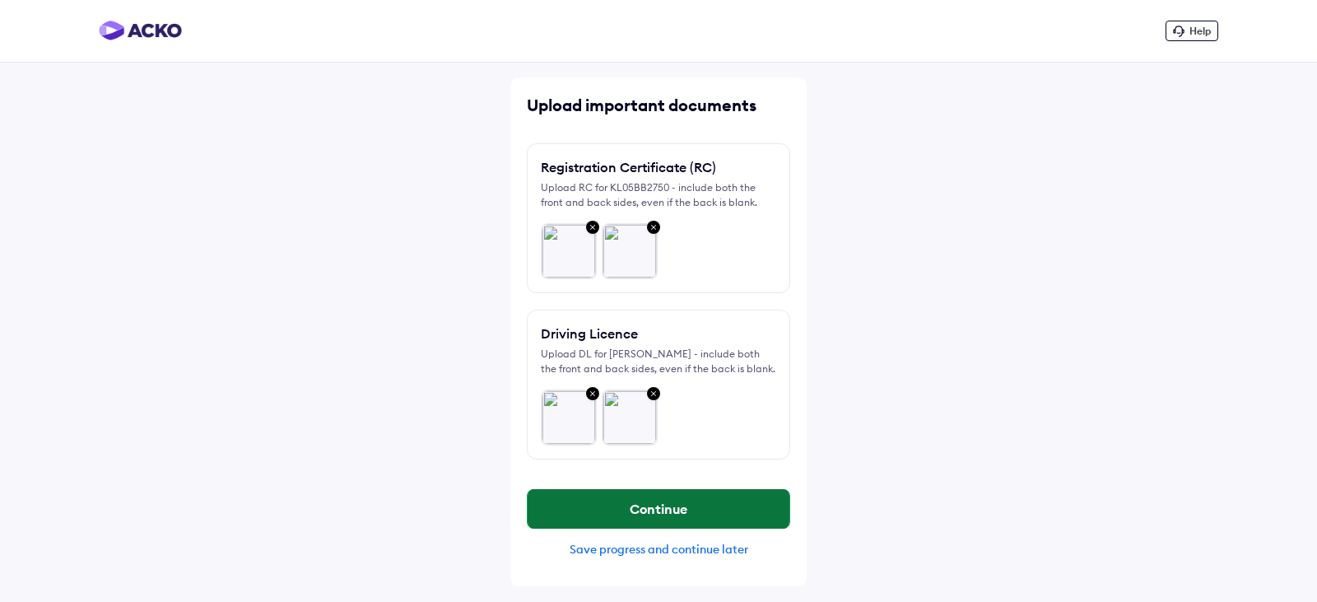
click at [674, 509] on button "Continue" at bounding box center [659, 509] width 262 height 40
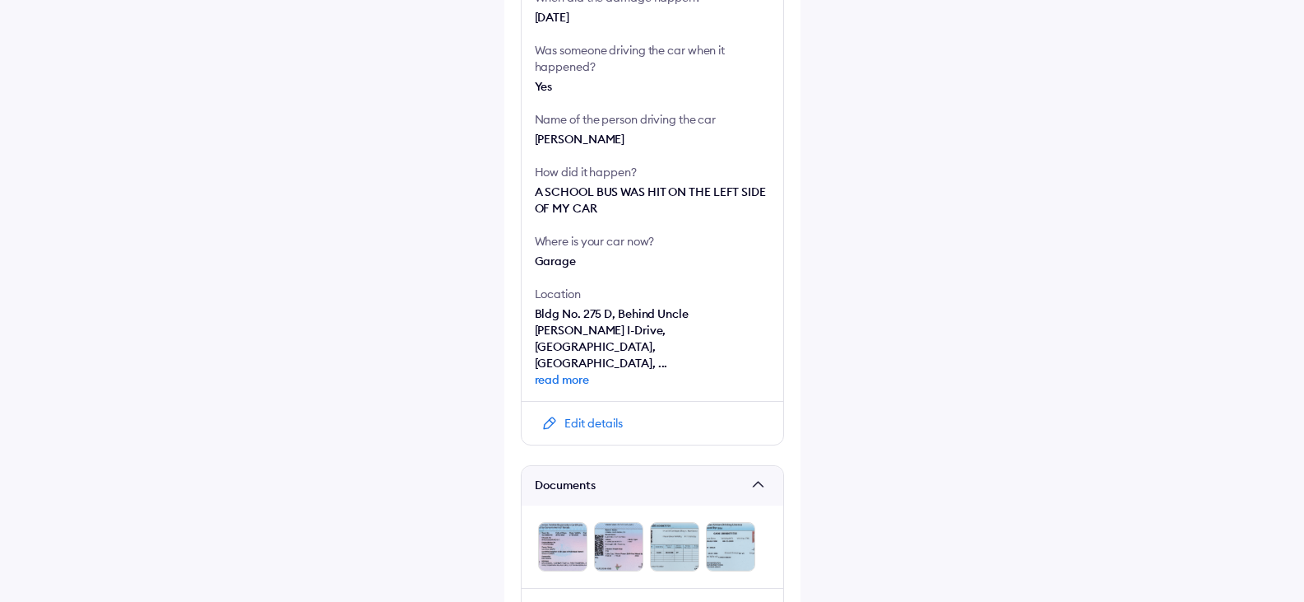
scroll to position [494, 0]
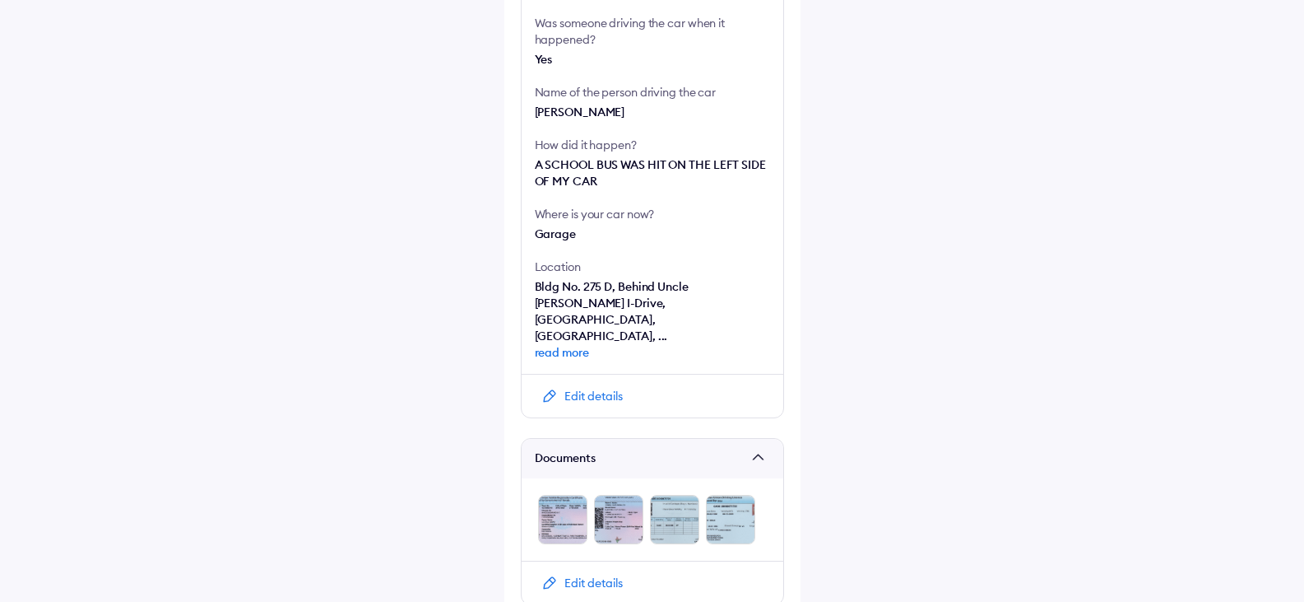
click at [565, 344] on span "read more" at bounding box center [652, 352] width 235 height 16
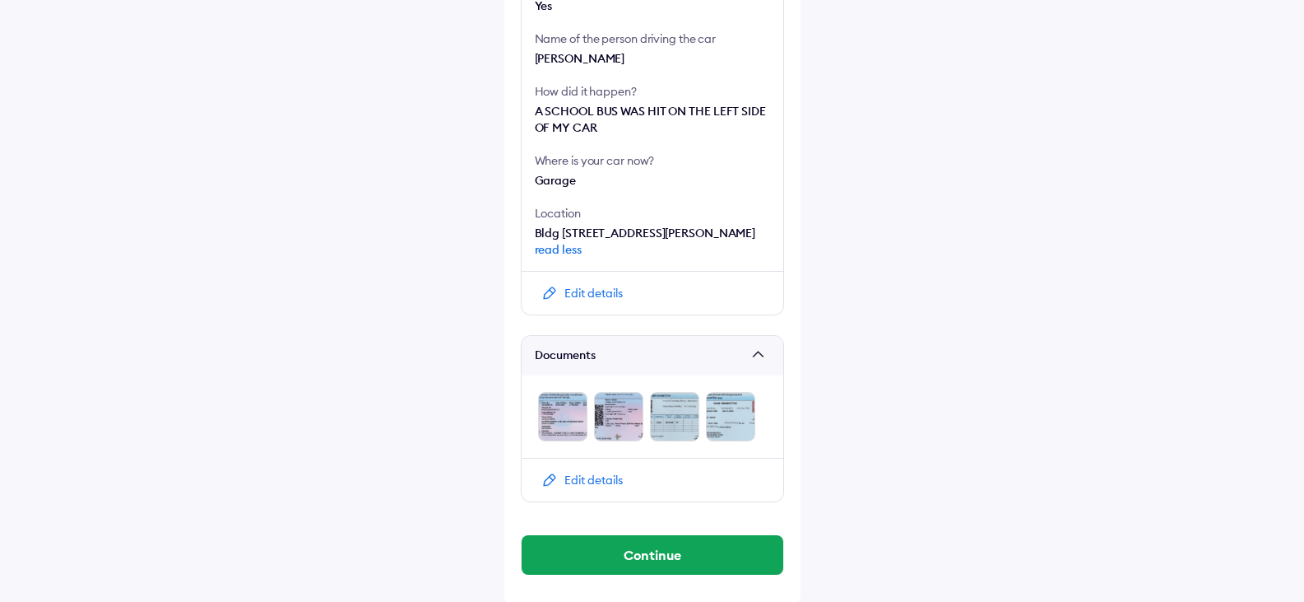
scroll to position [583, 0]
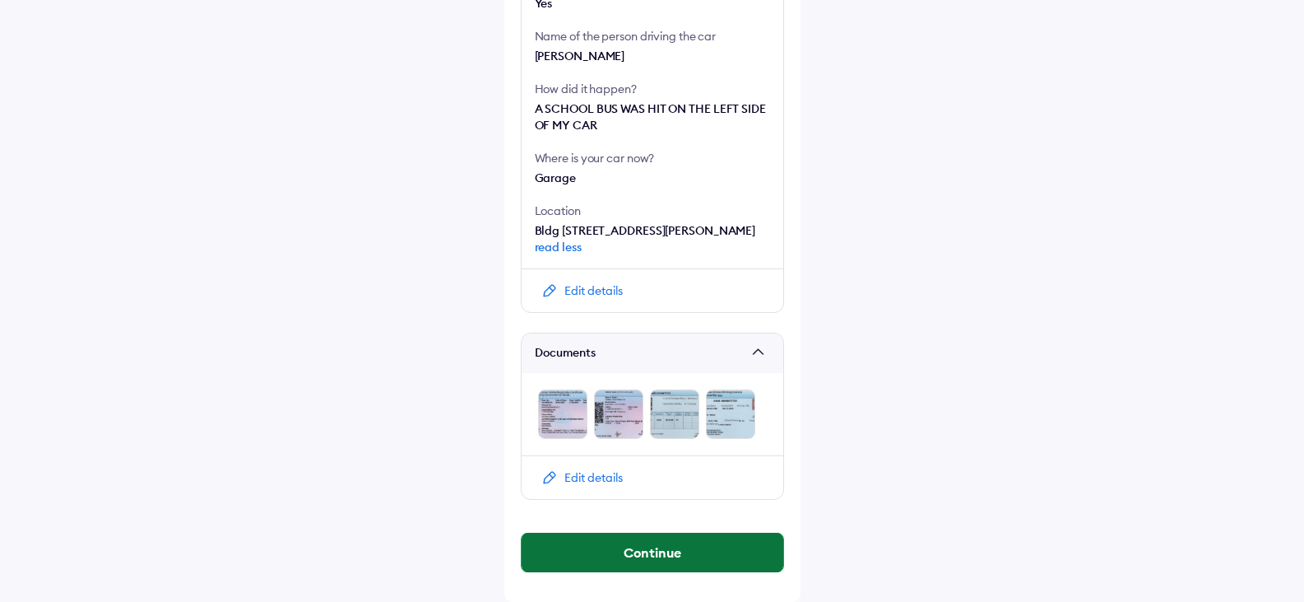
click at [655, 545] on button "Continue" at bounding box center [653, 552] width 262 height 40
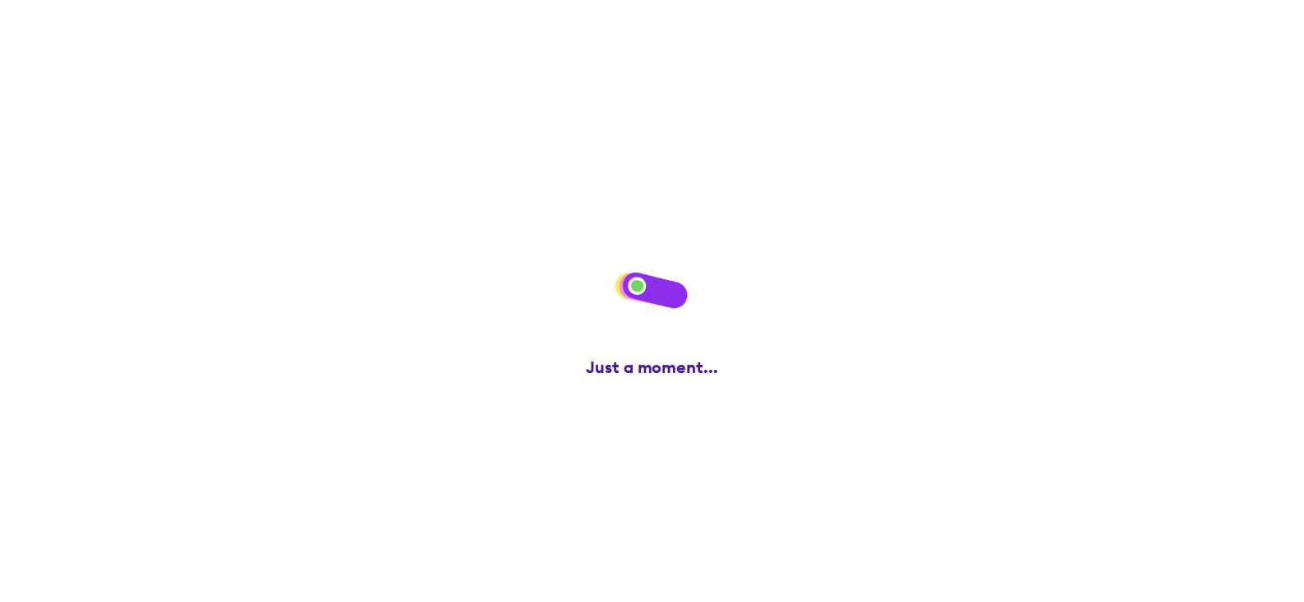
scroll to position [0, 0]
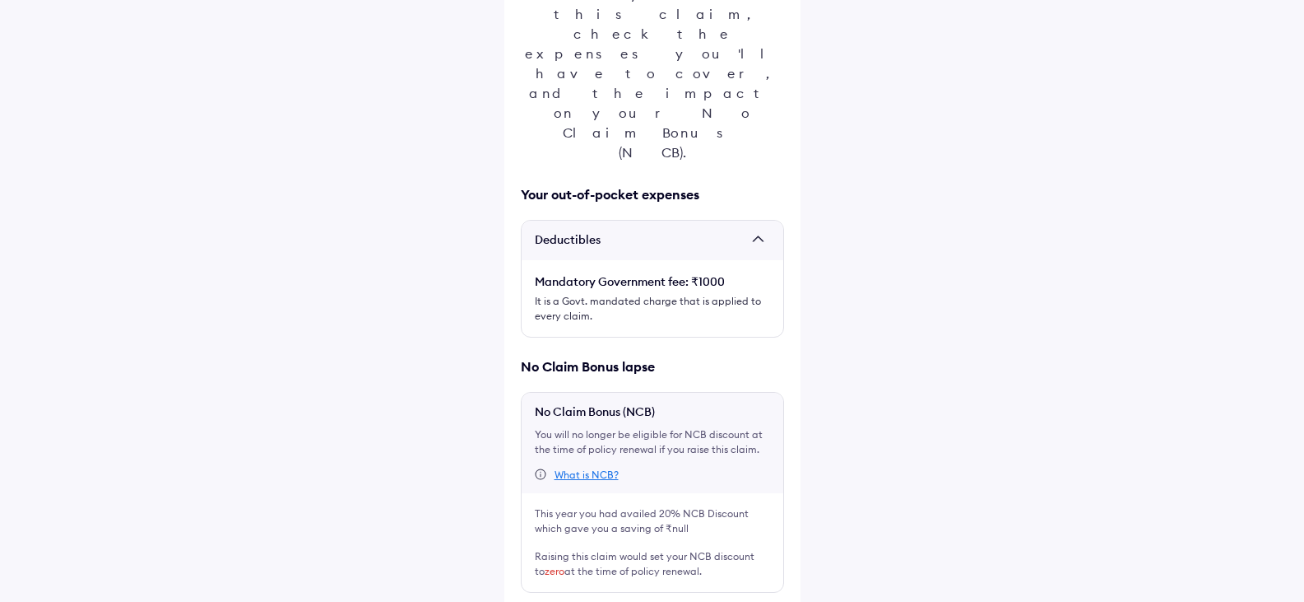
scroll to position [225, 0]
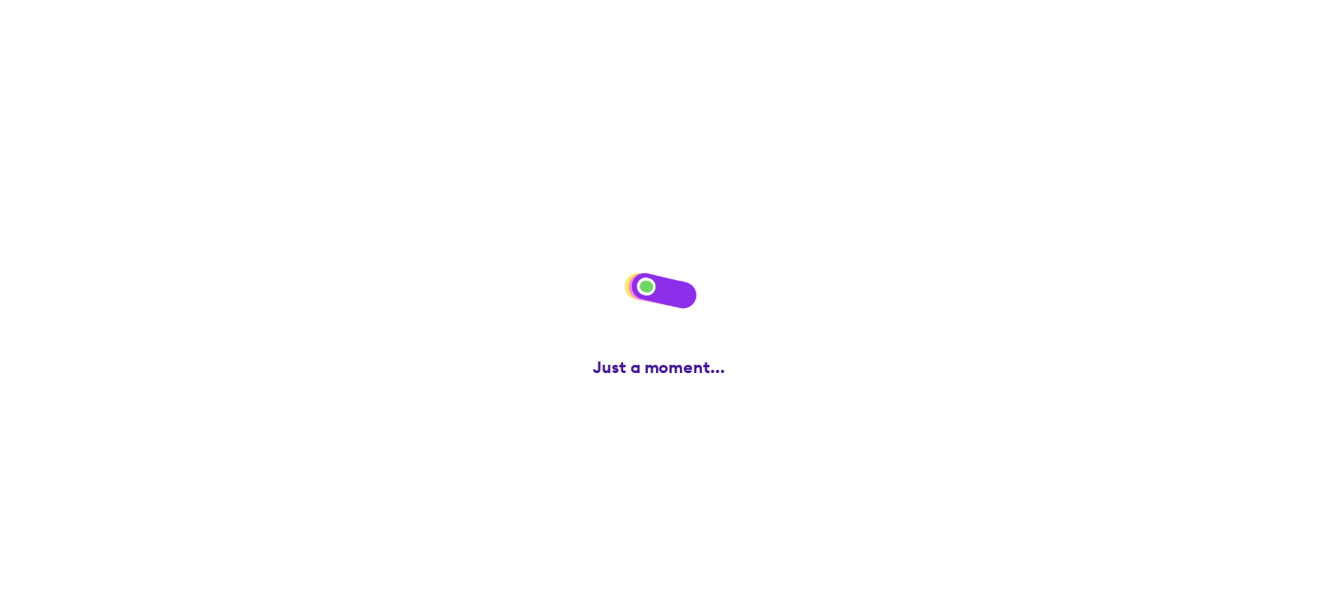
scroll to position [0, 0]
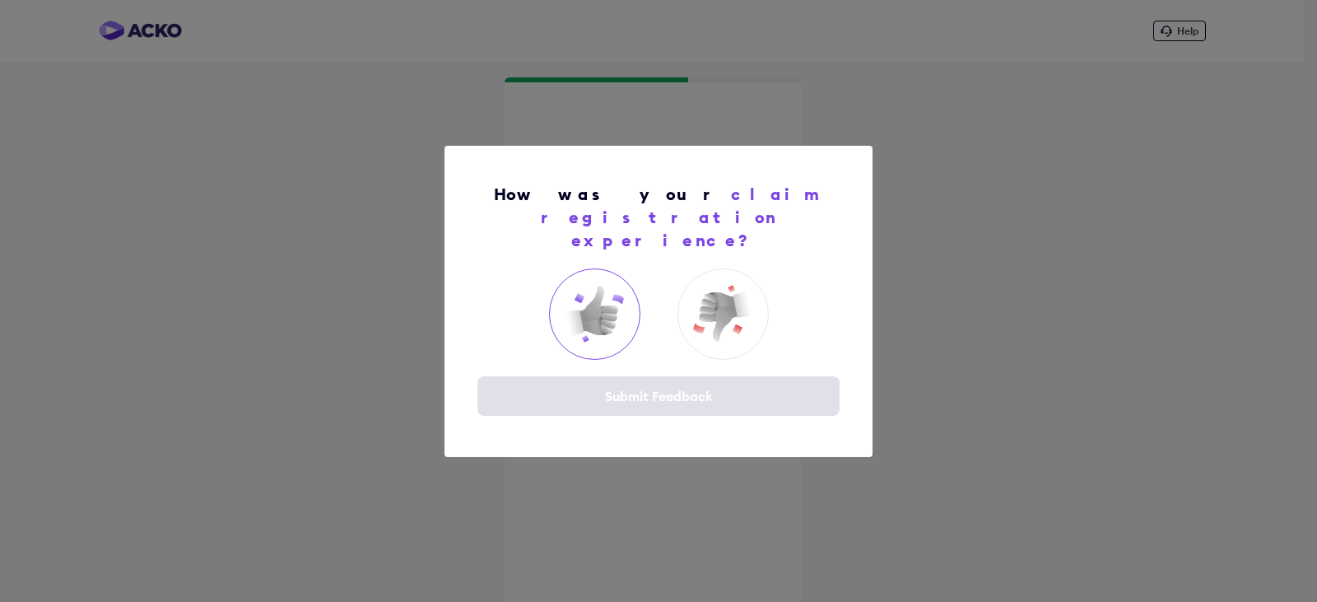
click at [600, 305] on img at bounding box center [594, 314] width 66 height 66
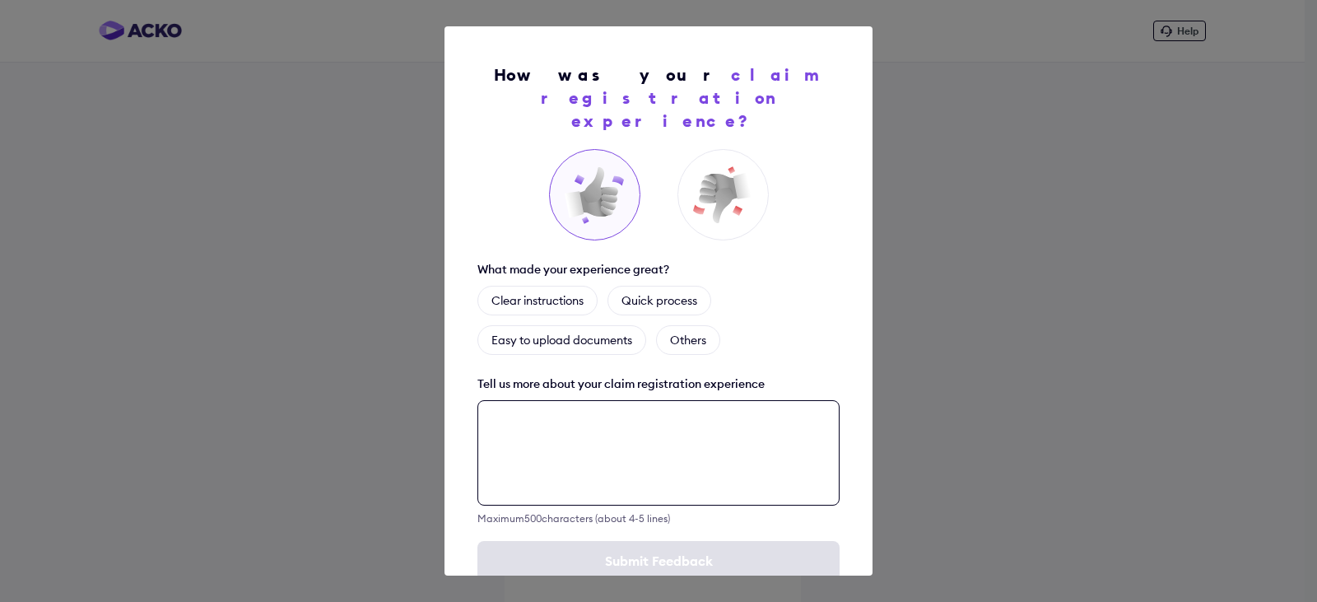
click at [567, 416] on textarea at bounding box center [658, 452] width 362 height 105
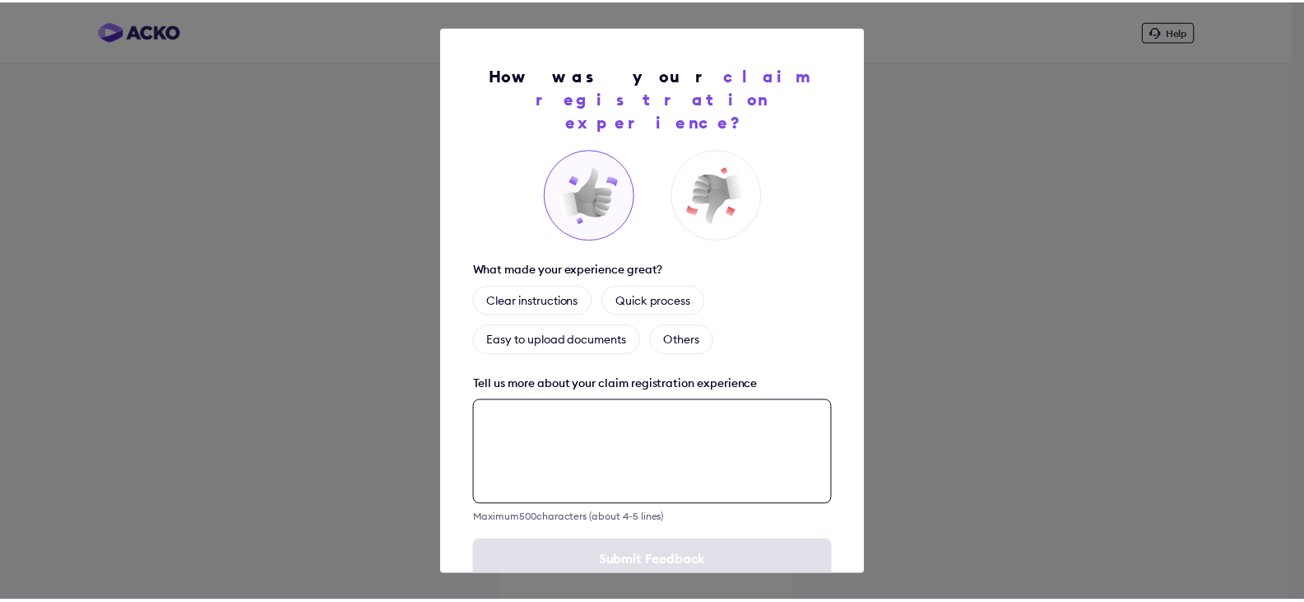
scroll to position [23, 0]
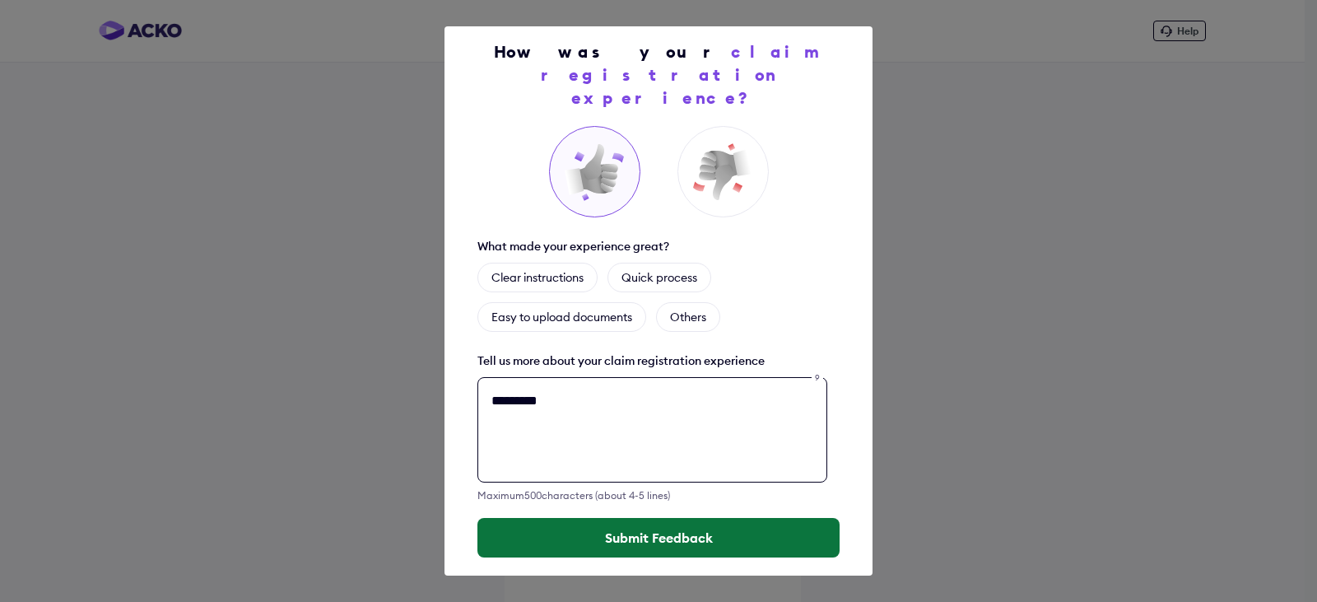
type textarea "*********"
click at [607, 518] on button "Submit Feedback" at bounding box center [658, 538] width 362 height 40
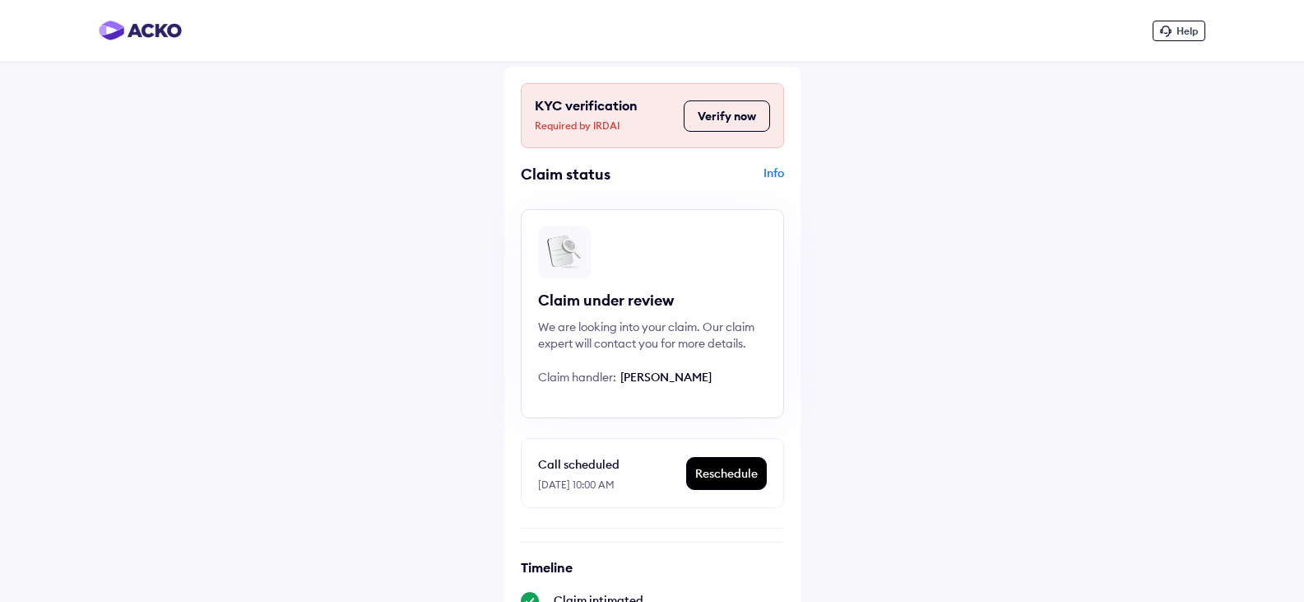
click at [767, 174] on div "Info" at bounding box center [721, 180] width 128 height 31
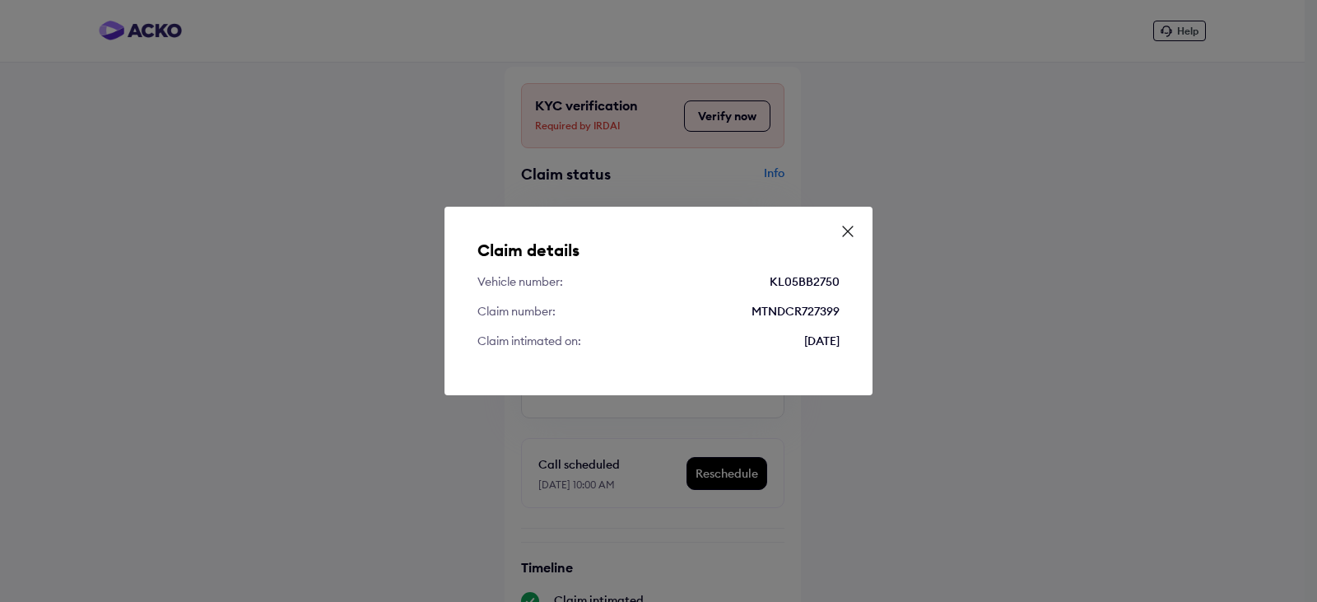
click at [851, 230] on icon at bounding box center [847, 231] width 16 height 16
